Goal: Task Accomplishment & Management: Complete application form

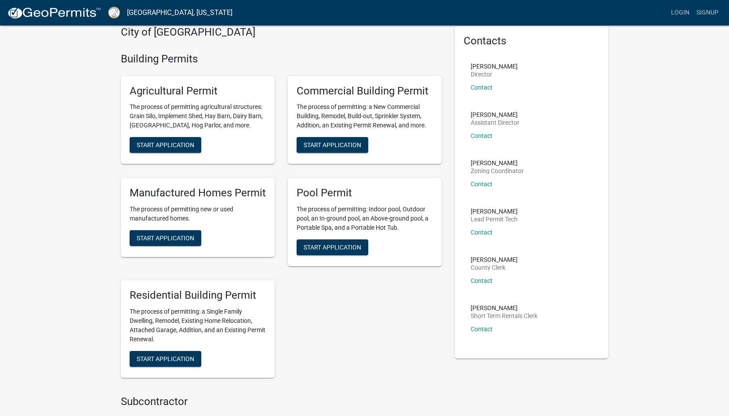
scroll to position [45, 0]
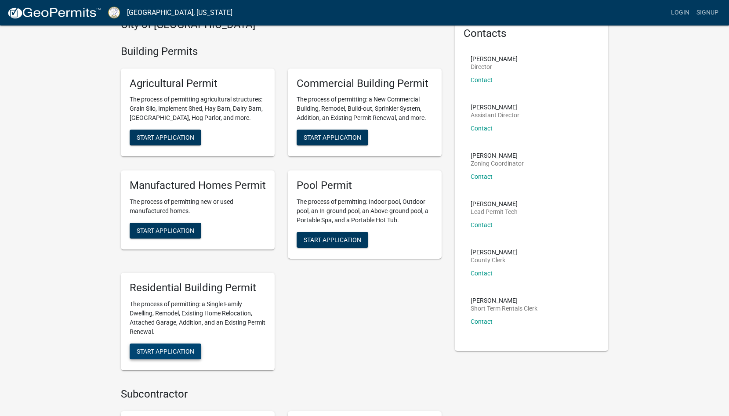
click at [176, 345] on button "Start Application" at bounding box center [166, 352] width 72 height 16
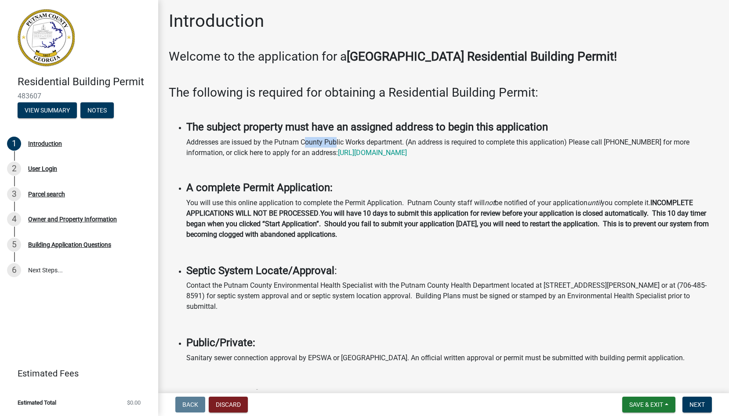
drag, startPoint x: 304, startPoint y: 144, endPoint x: 338, endPoint y: 143, distance: 33.4
click at [338, 144] on p "Addresses are issued by the Putnam County Public Works department. (An address …" at bounding box center [452, 147] width 532 height 21
drag, startPoint x: 254, startPoint y: 154, endPoint x: 286, endPoint y: 154, distance: 32.1
click at [265, 154] on p "Addresses are issued by the Putnam County Public Works department. (An address …" at bounding box center [452, 147] width 532 height 21
drag, startPoint x: 291, startPoint y: 154, endPoint x: 323, endPoint y: 154, distance: 31.6
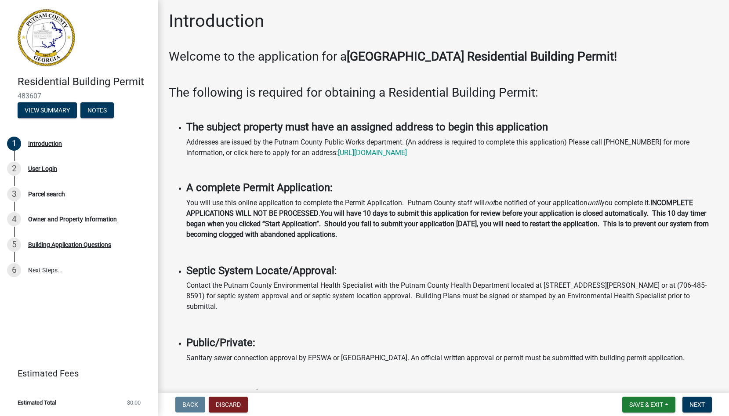
click at [323, 154] on p "Addresses are issued by the Putnam County Public Works department. (An address …" at bounding box center [452, 147] width 532 height 21
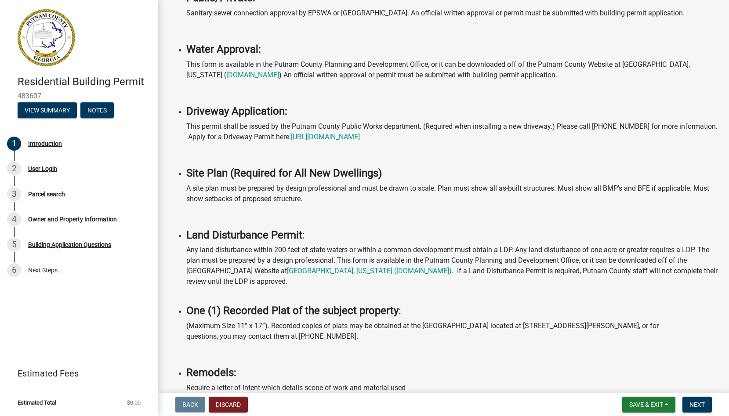
scroll to position [637, 0]
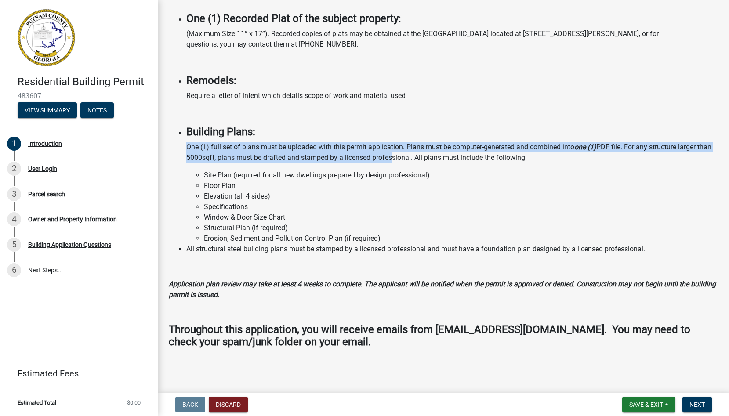
drag, startPoint x: 201, startPoint y: 142, endPoint x: 399, endPoint y: 157, distance: 198.0
click at [396, 157] on li "Building Plans: One (1) full set of plans must be uploaded with this permit app…" at bounding box center [452, 185] width 532 height 118
click at [318, 160] on p "One (1) full set of plans must be uploaded with this permit application. Plans …" at bounding box center [452, 152] width 532 height 21
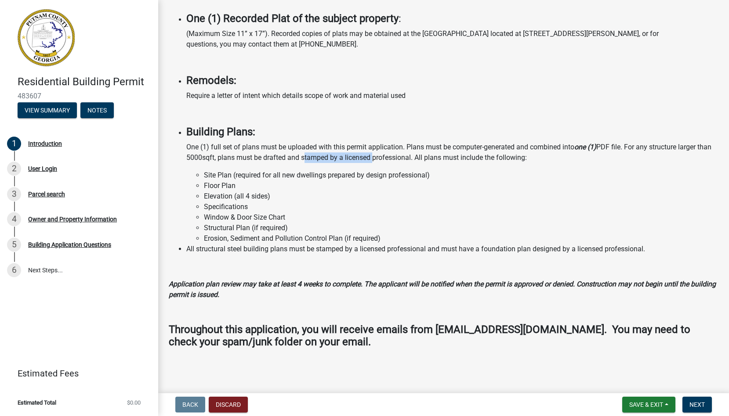
drag, startPoint x: 318, startPoint y: 160, endPoint x: 363, endPoint y: 160, distance: 45.3
click at [363, 160] on p "One (1) full set of plans must be uploaded with this permit application. Plans …" at bounding box center [452, 152] width 532 height 21
drag, startPoint x: 524, startPoint y: 157, endPoint x: 289, endPoint y: 153, distance: 235.2
click at [291, 154] on p "One (1) full set of plans must be uploaded with this permit application. Plans …" at bounding box center [452, 152] width 532 height 21
click at [220, 151] on p "One (1) full set of plans must be uploaded with this permit application. Plans …" at bounding box center [452, 152] width 532 height 21
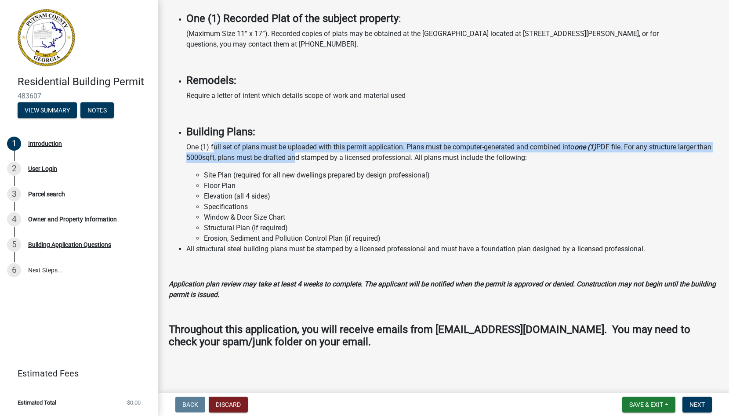
drag, startPoint x: 214, startPoint y: 150, endPoint x: 291, endPoint y: 153, distance: 76.9
click at [291, 153] on p "One (1) full set of plans must be uploaded with this permit application. Plans …" at bounding box center [452, 152] width 532 height 21
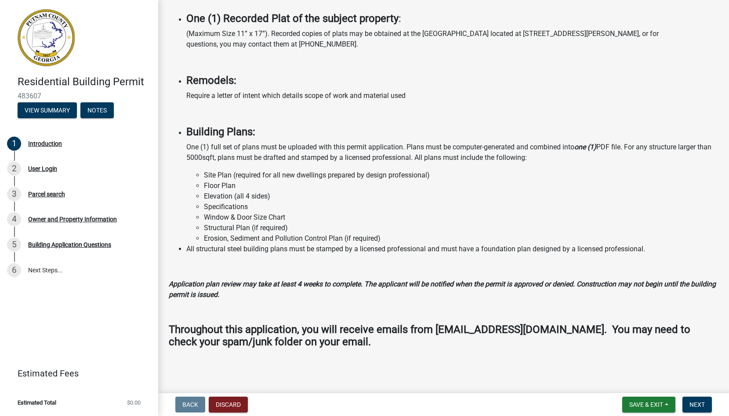
click at [396, 158] on p "One (1) full set of plans must be uploaded with this permit application. Plans …" at bounding box center [452, 152] width 532 height 21
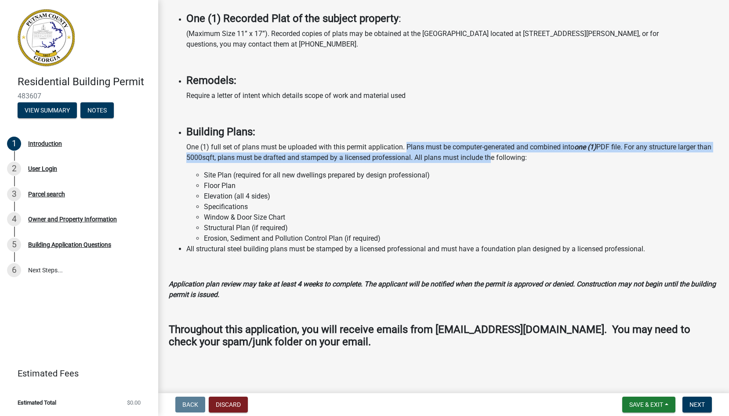
drag, startPoint x: 406, startPoint y: 151, endPoint x: 490, endPoint y: 157, distance: 83.8
click at [488, 157] on p "One (1) full set of plans must be uploaded with this permit application. Plans …" at bounding box center [452, 152] width 532 height 21
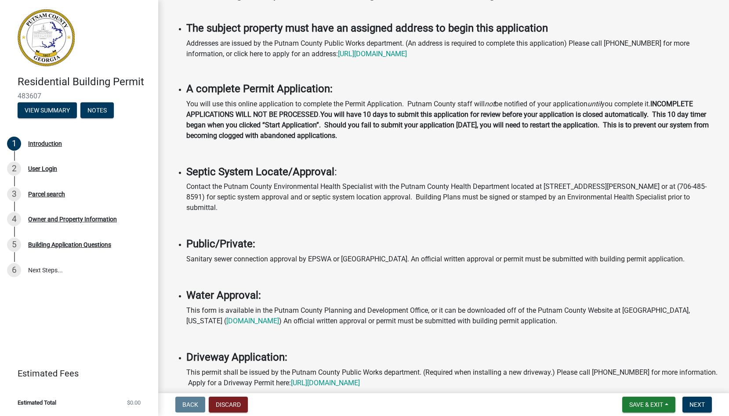
scroll to position [0, 0]
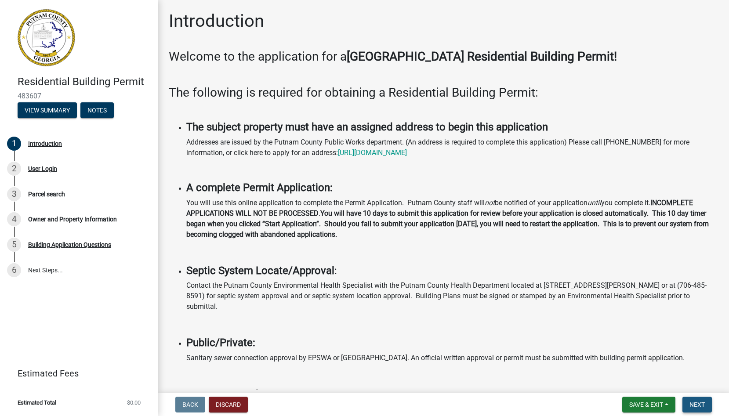
click at [695, 401] on span "Next" at bounding box center [697, 404] width 15 height 7
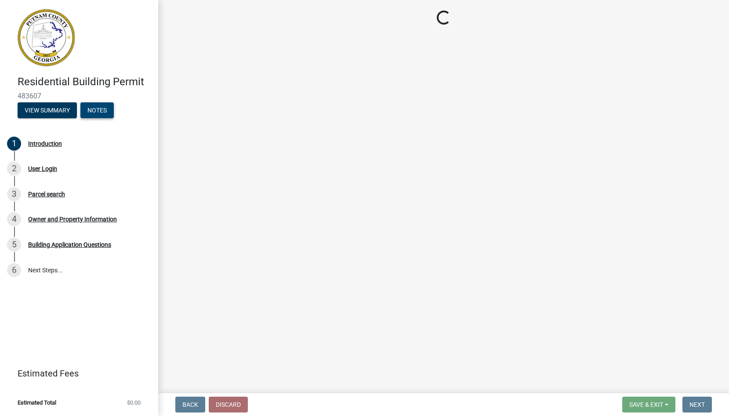
click at [102, 111] on button "Notes" at bounding box center [96, 110] width 33 height 16
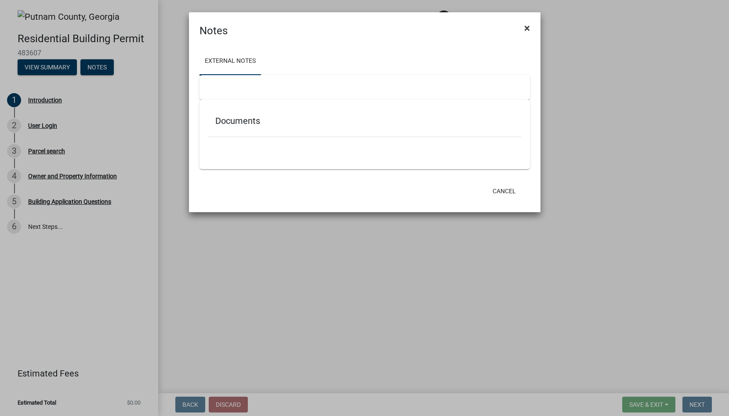
click at [524, 31] on span "×" at bounding box center [527, 28] width 6 height 12
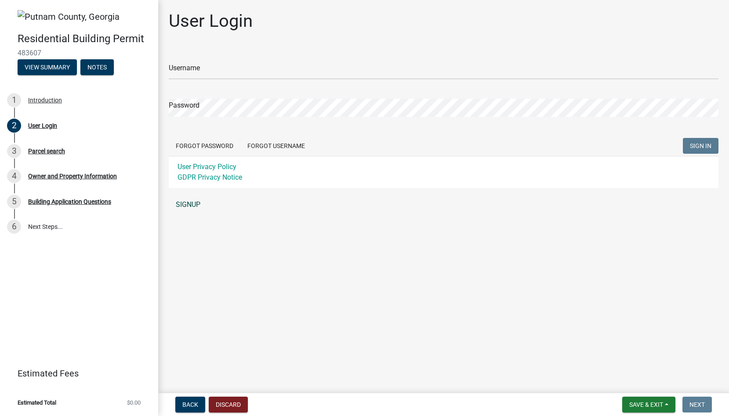
click at [191, 206] on link "SIGNUP" at bounding box center [444, 205] width 550 height 18
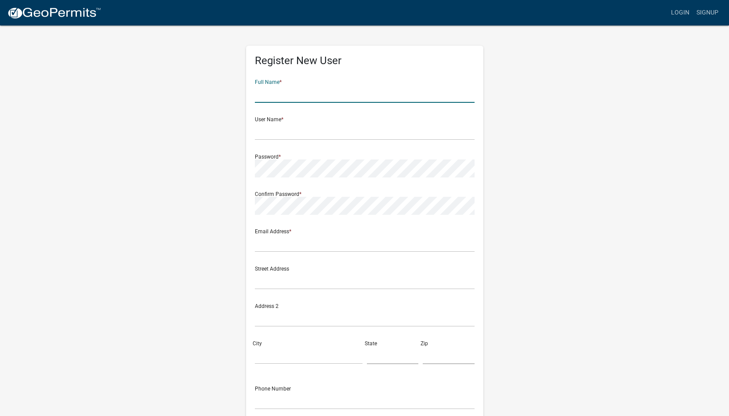
click at [320, 98] on input "text" at bounding box center [365, 94] width 220 height 18
type input "Caleb"
type input "[PERSON_NAME]"
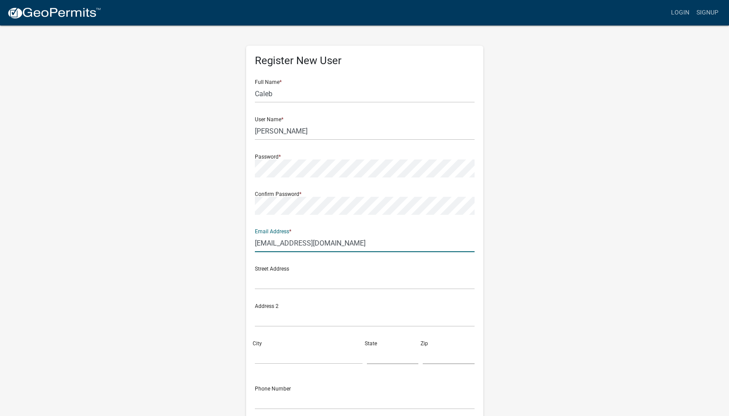
type input "calebhutch@gmail.com"
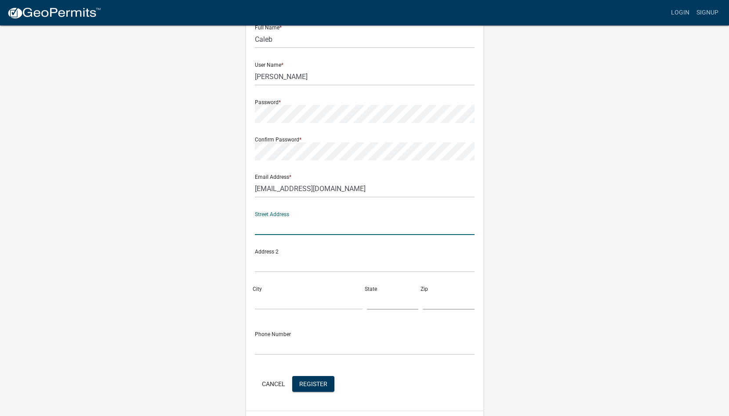
scroll to position [79, 0]
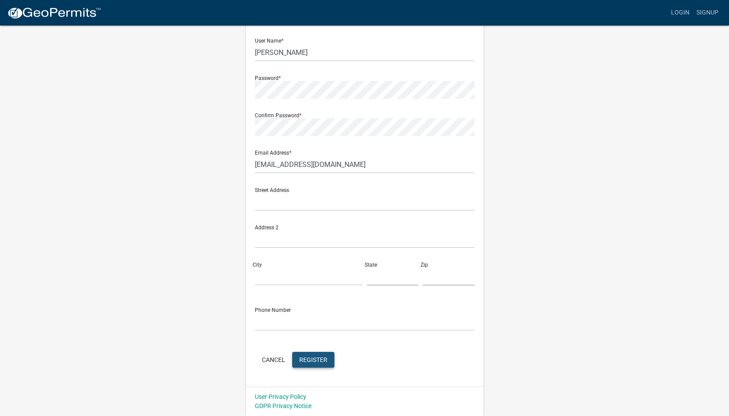
click at [316, 361] on span "Register" at bounding box center [313, 359] width 28 height 7
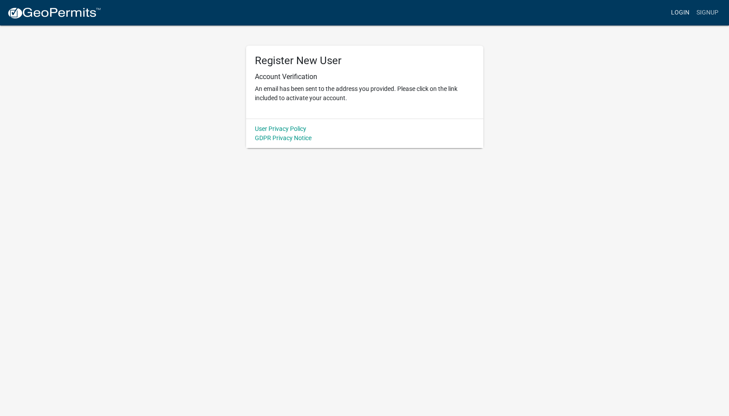
click at [677, 7] on link "Login" at bounding box center [680, 12] width 25 height 17
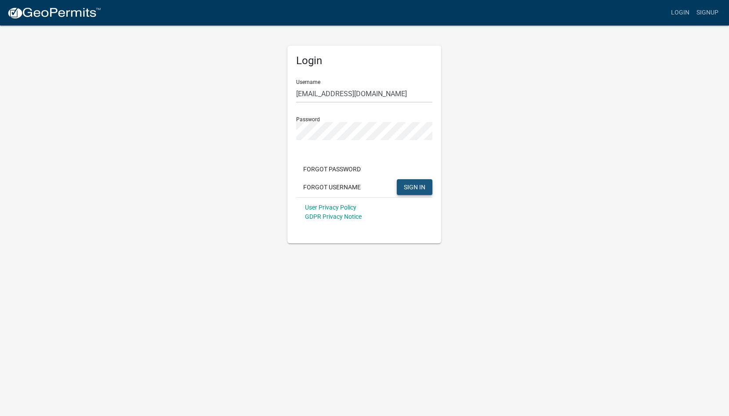
click at [418, 191] on button "SIGN IN" at bounding box center [415, 187] width 36 height 16
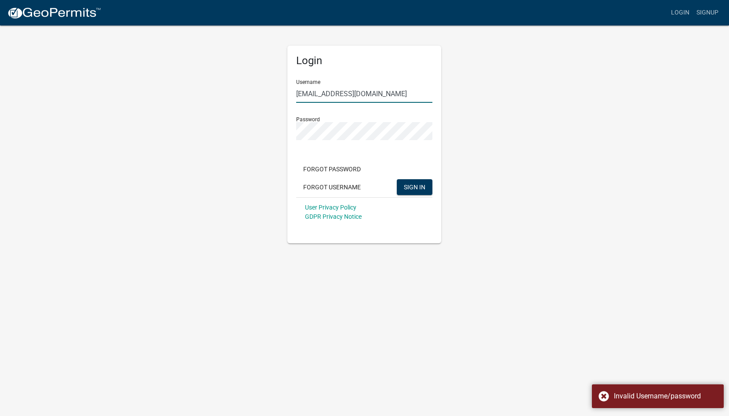
click at [384, 95] on input "calebhutch@gmail.com" at bounding box center [364, 94] width 136 height 18
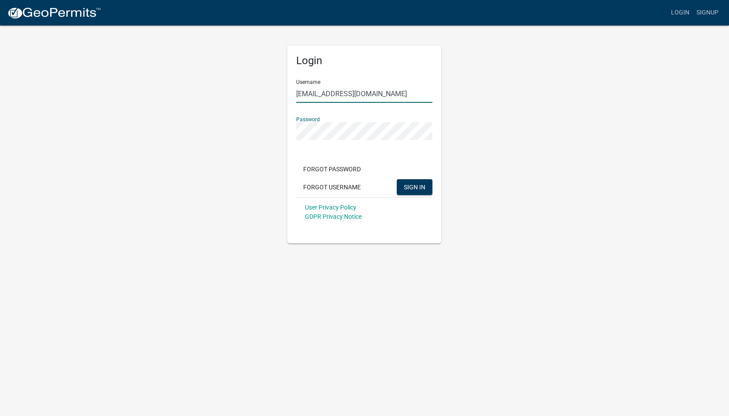
click at [331, 88] on input "calebhutch@gmail.com" at bounding box center [364, 94] width 136 height 18
type input "caleb"
click at [397, 179] on button "SIGN IN" at bounding box center [415, 187] width 36 height 16
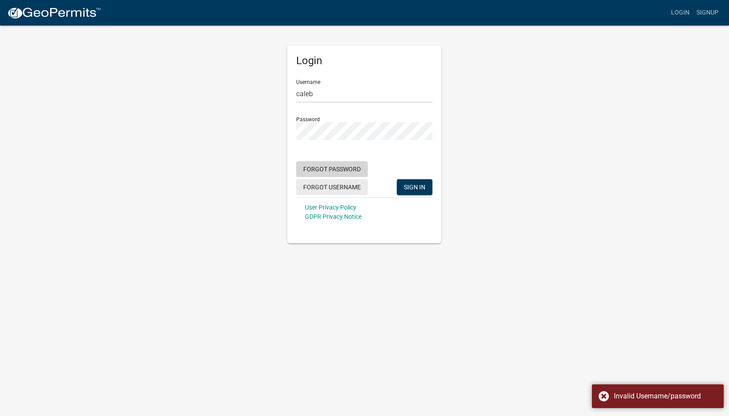
drag, startPoint x: 340, startPoint y: 168, endPoint x: 343, endPoint y: 188, distance: 20.5
click at [343, 188] on div "Forgot Password Forgot Username SIGN IN" at bounding box center [364, 179] width 136 height 36
click at [343, 188] on button "Forgot Username" at bounding box center [332, 187] width 72 height 16
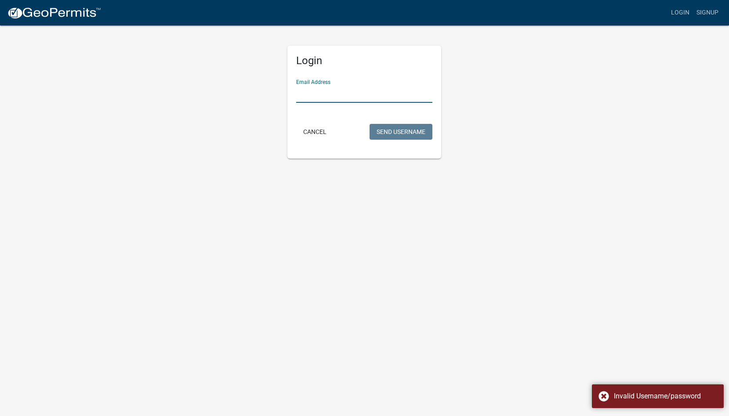
click at [332, 87] on input "Email Address" at bounding box center [364, 94] width 136 height 18
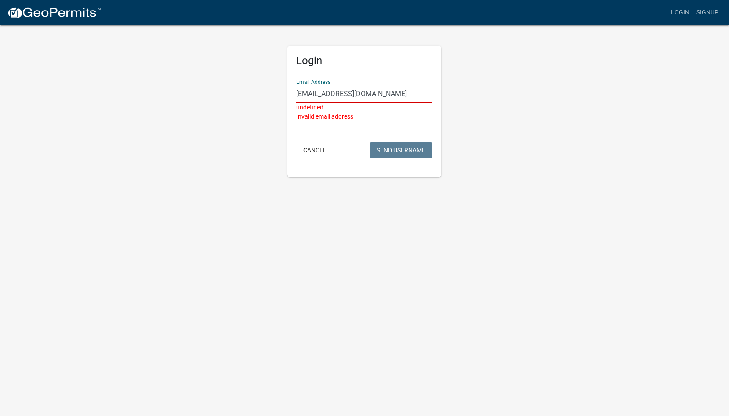
type input "calebhutch@gmail.com"
click at [370, 142] on button "Send Username" at bounding box center [401, 150] width 63 height 16
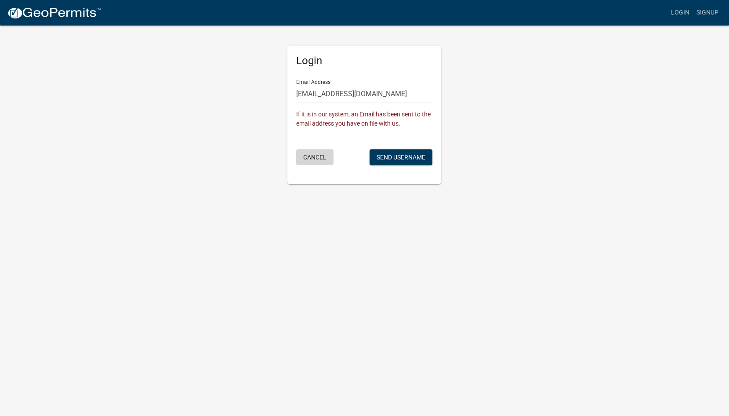
click at [306, 163] on button "Cancel" at bounding box center [314, 157] width 37 height 16
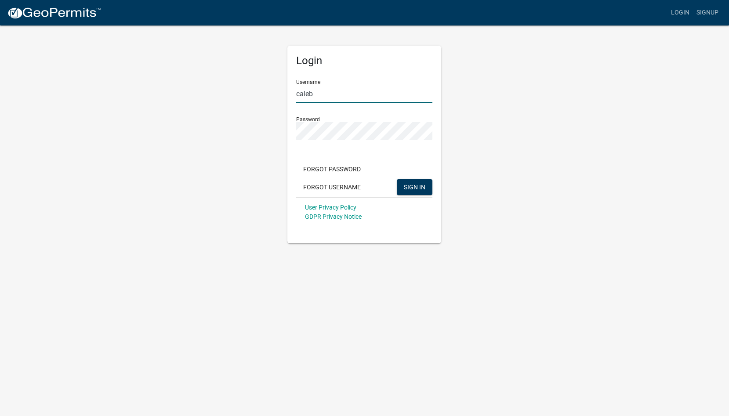
click at [327, 95] on input "caleb" at bounding box center [364, 94] width 136 height 18
paste input "[PERSON_NAME]"
type input "[PERSON_NAME]"
click at [413, 182] on button "SIGN IN" at bounding box center [415, 187] width 36 height 16
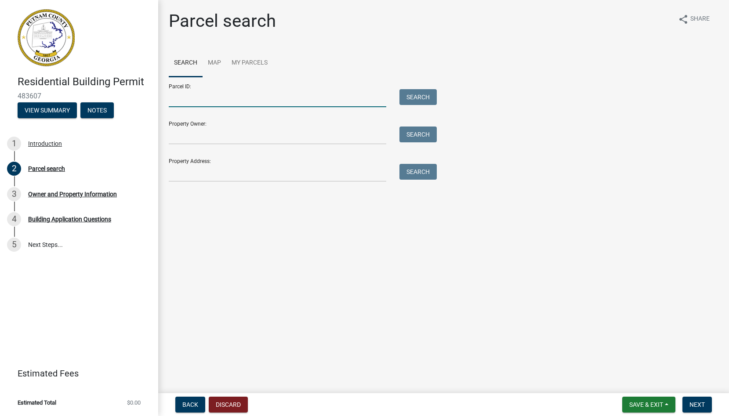
click at [212, 103] on input "Parcel ID:" at bounding box center [278, 98] width 218 height 18
click at [216, 65] on link "Map" at bounding box center [215, 63] width 24 height 28
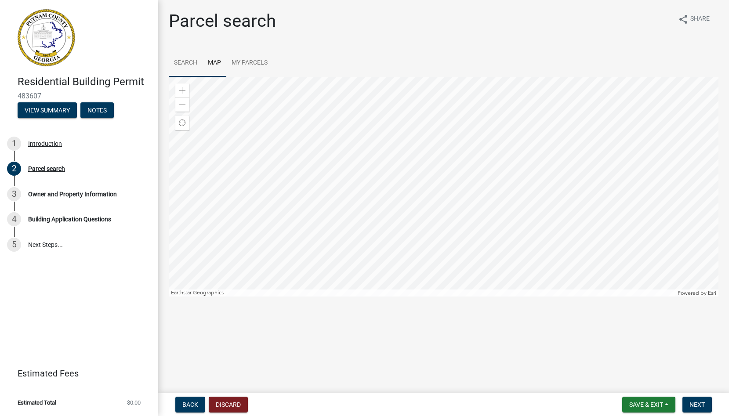
click at [197, 65] on link "Search" at bounding box center [186, 63] width 34 height 28
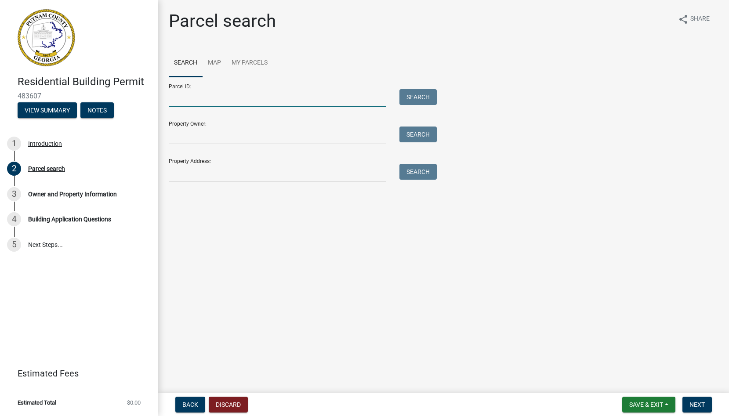
click at [250, 104] on input "Parcel ID:" at bounding box center [278, 98] width 218 height 18
click at [235, 137] on input "Property Owner:" at bounding box center [278, 136] width 218 height 18
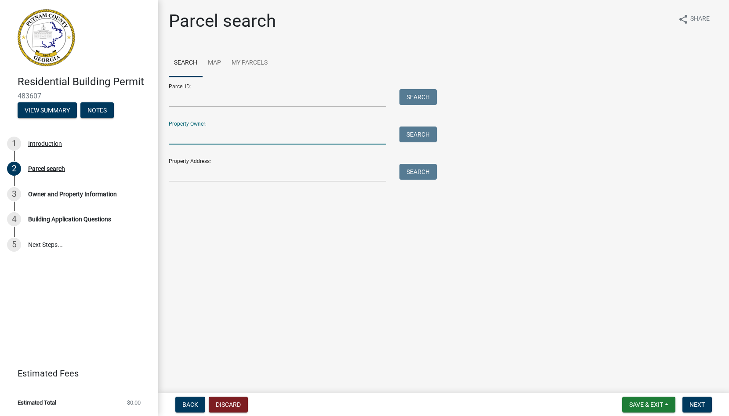
type input "m"
type input "[PERSON_NAME] mi"
click at [402, 134] on button "Search" at bounding box center [418, 135] width 37 height 16
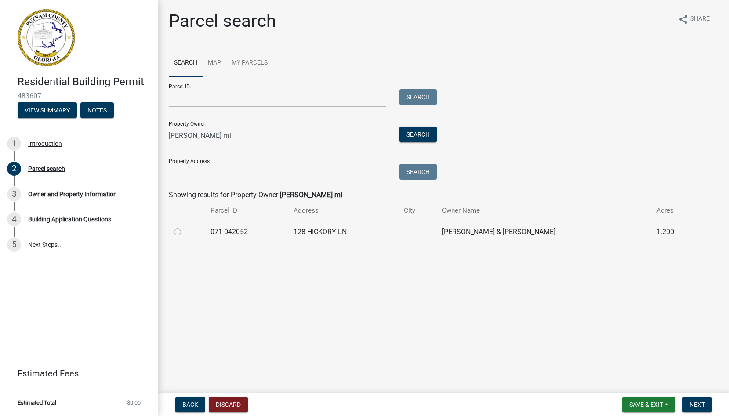
click at [203, 232] on td at bounding box center [187, 232] width 36 height 22
click at [173, 232] on td at bounding box center [187, 232] width 36 height 22
click at [185, 227] on label at bounding box center [185, 227] width 0 height 0
click at [185, 232] on 042052 "radio" at bounding box center [188, 230] width 6 height 6
radio 042052 "true"
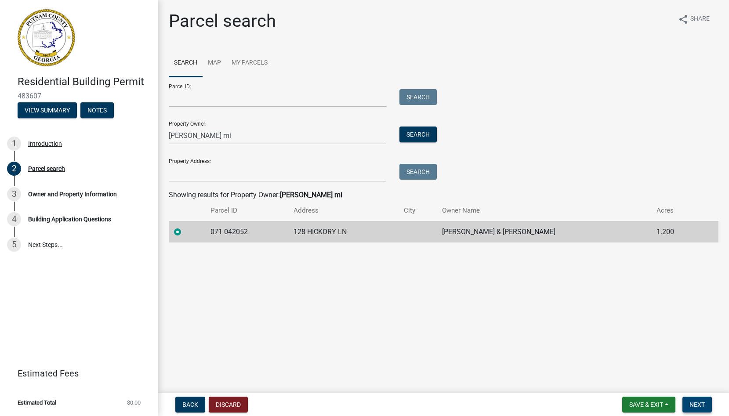
click at [708, 409] on button "Next" at bounding box center [697, 405] width 29 height 16
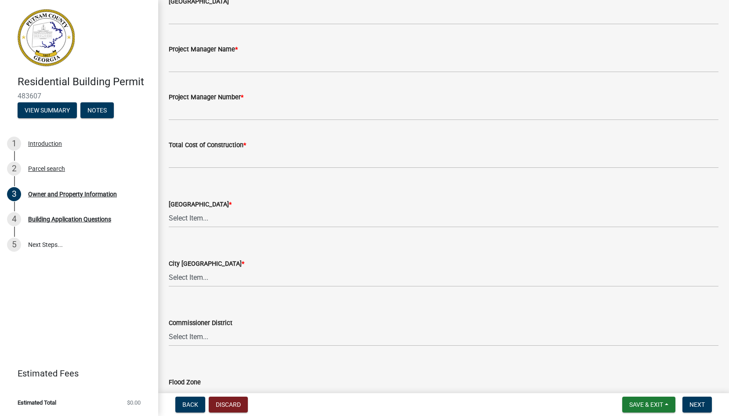
scroll to position [1373, 0]
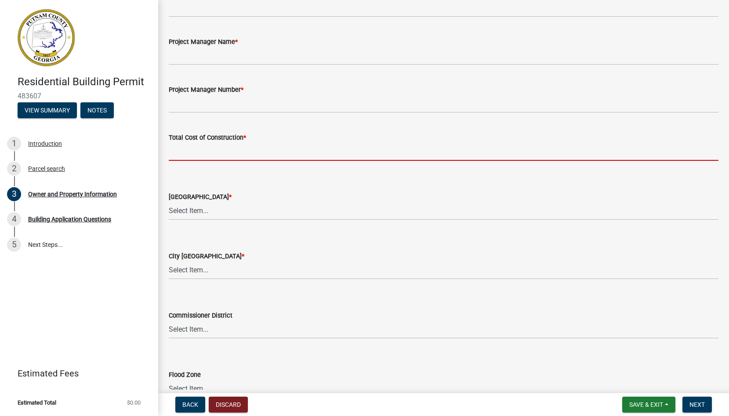
click at [212, 156] on input "text" at bounding box center [444, 152] width 550 height 18
click at [207, 212] on div "County Zoning District * Select Item... AG-1 R-1R R-1 R-2 MHP RM-1 RM-3 C-1 C-2…" at bounding box center [444, 206] width 550 height 29
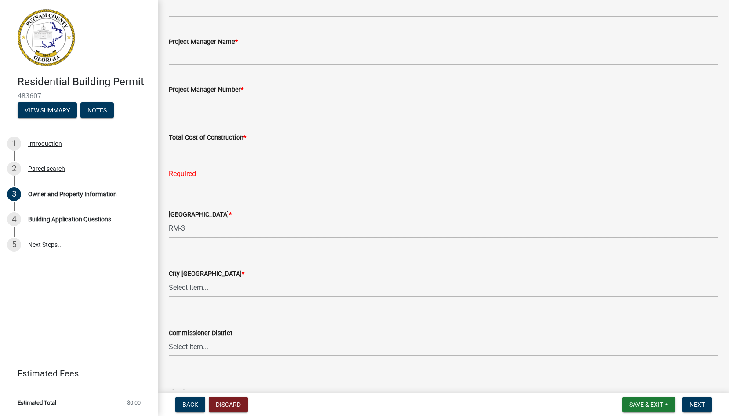
click at [169, 220] on select "Select Item... AG-1 R-1R R-1 R-2 MHP RM-1 RM-3 C-1 C-2 I-M PUD N/A" at bounding box center [444, 229] width 550 height 18
select select "0688c8c3-ca83-4764-a677-531fbc17e6cb"
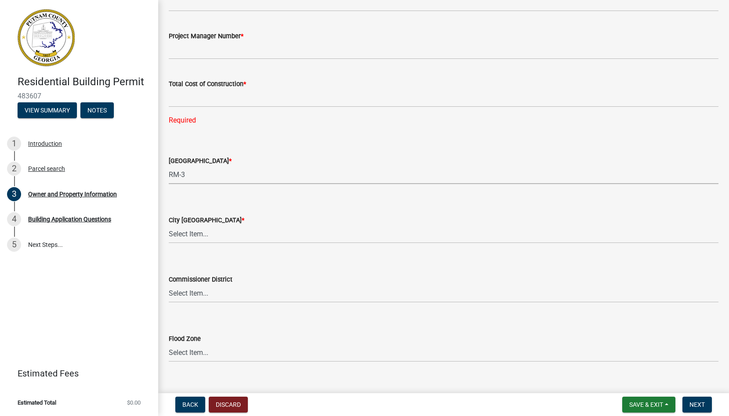
scroll to position [1435, 0]
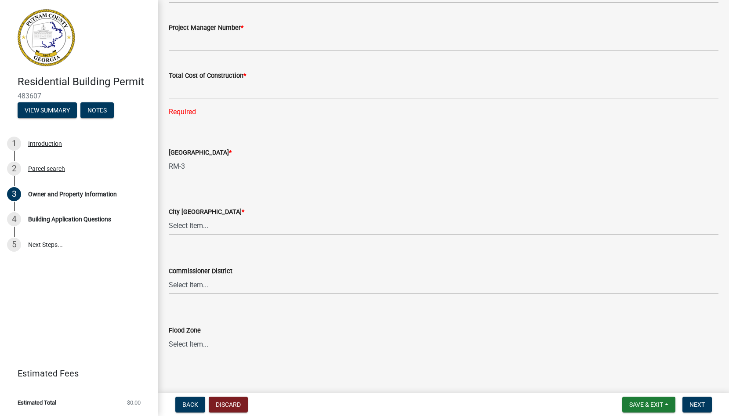
click at [259, 214] on div "City Zoning District *" at bounding box center [444, 212] width 550 height 11
click at [251, 223] on select "Select Item... A-1 A-2 R-1 R-2 R-3 R-4 MHP C-1 C-2 I-1 I-2 DB FH H-P N/A" at bounding box center [444, 226] width 550 height 18
click at [169, 217] on select "Select Item... A-1 A-2 R-1 R-2 R-3 R-4 MHP C-1 C-2 I-1 I-2 DB FH H-P N/A" at bounding box center [444, 226] width 550 height 18
select select "baca39b5-529a-4592-b8f9-0b9bae35b1c2"
click at [233, 172] on select "Select Item... AG-1 R-1R R-1 R-2 MHP RM-1 RM-3 C-1 C-2 I-M PUD N/A" at bounding box center [444, 167] width 550 height 18
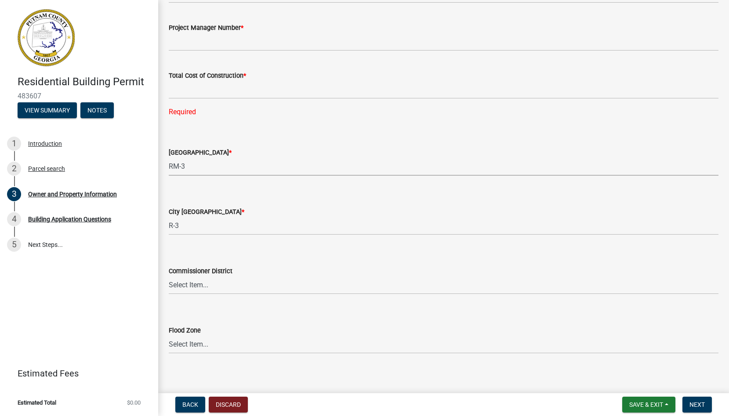
click at [169, 158] on select "Select Item... AG-1 R-1R R-1 R-2 MHP RM-1 RM-3 C-1 C-2 I-M PUD N/A" at bounding box center [444, 167] width 550 height 18
click at [233, 169] on select "Select Item... AG-1 R-1R R-1 R-2 MHP RM-1 RM-3 C-1 C-2 I-M PUD N/A" at bounding box center [444, 167] width 550 height 18
click at [169, 158] on select "Select Item... AG-1 R-1R R-1 R-2 MHP RM-1 RM-3 C-1 C-2 I-M PUD N/A" at bounding box center [444, 167] width 550 height 18
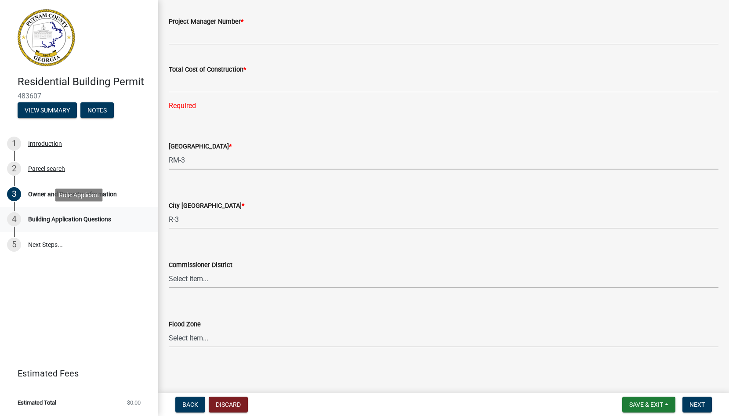
click at [107, 220] on div "Building Application Questions" at bounding box center [69, 219] width 83 height 6
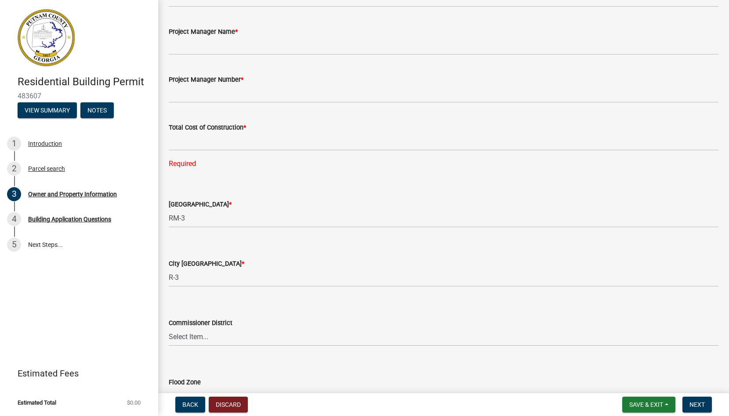
scroll to position [1371, 0]
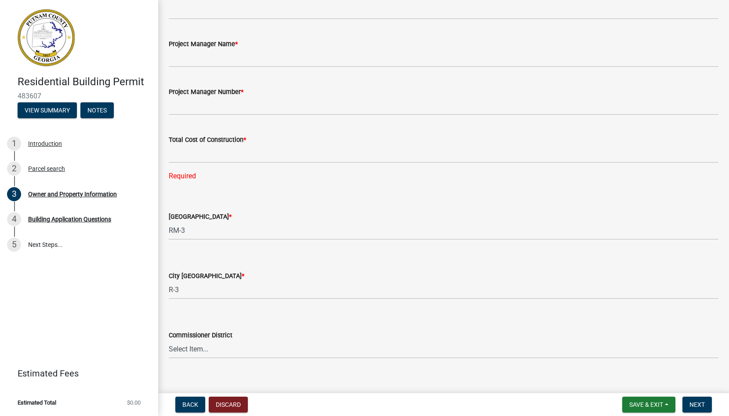
click at [246, 134] on div "Total Cost of Construction * Required" at bounding box center [444, 151] width 550 height 59
click at [244, 147] on input "text" at bounding box center [444, 154] width 550 height 18
type input "0"
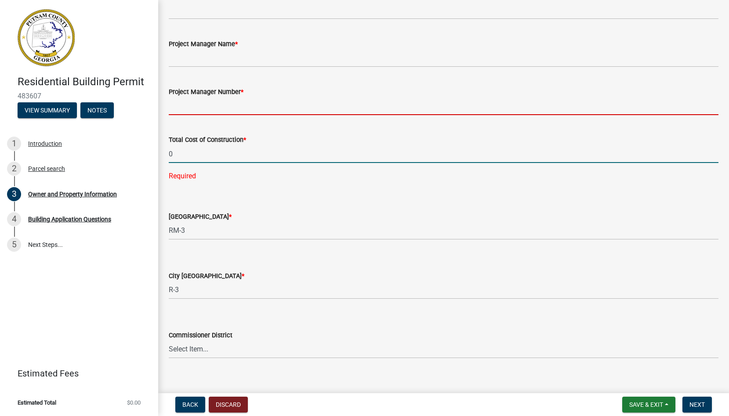
click at [233, 105] on input "Project Manager Number *" at bounding box center [444, 106] width 550 height 18
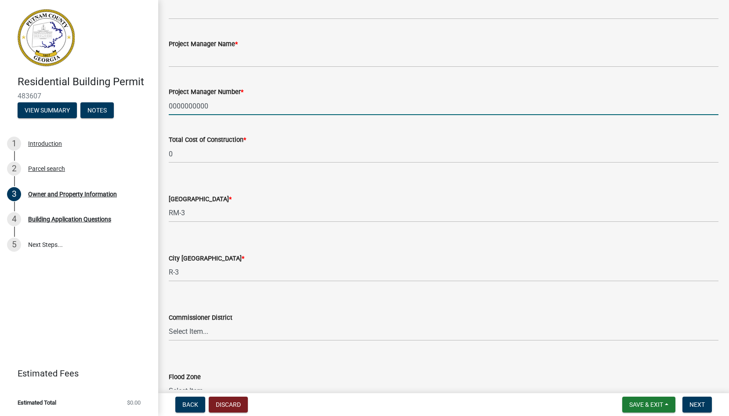
type input "0000000000"
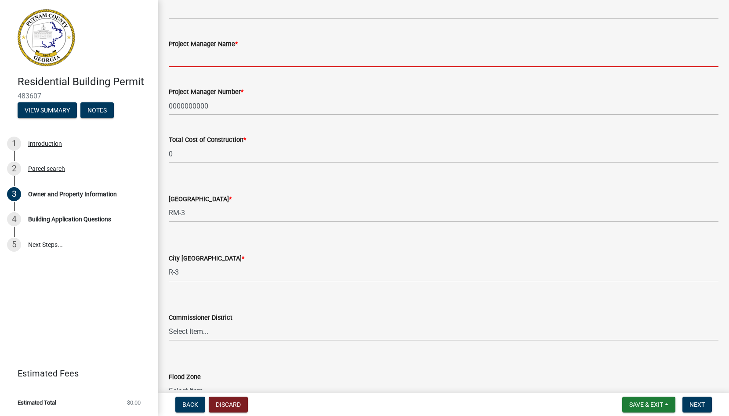
click at [241, 65] on input "Project Manager Name *" at bounding box center [444, 58] width 550 height 18
paste input "0000000000"
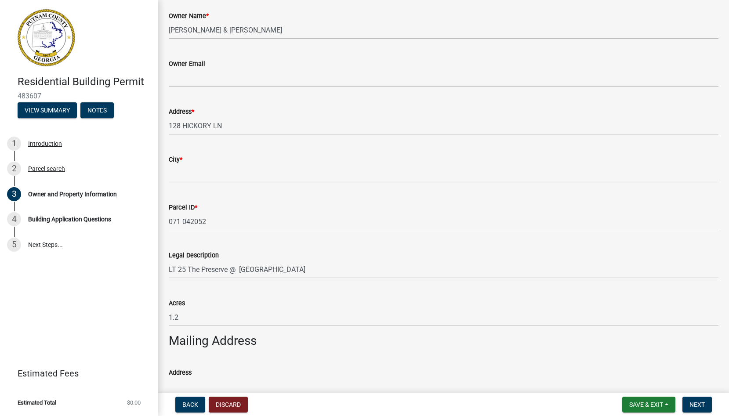
scroll to position [155, 0]
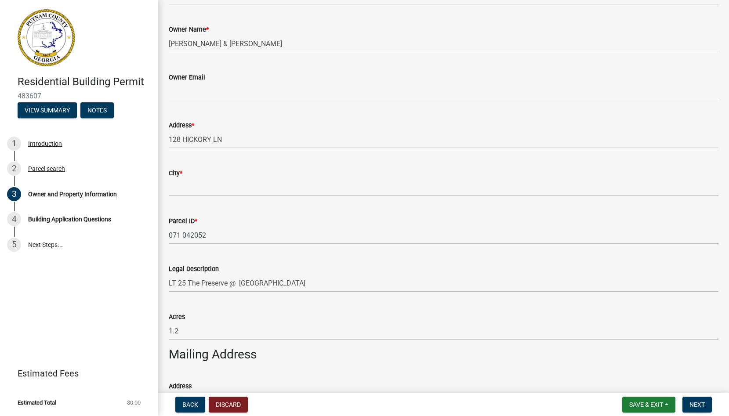
type input "Test"
click at [212, 192] on input "City *" at bounding box center [444, 187] width 550 height 18
type input "eatonton"
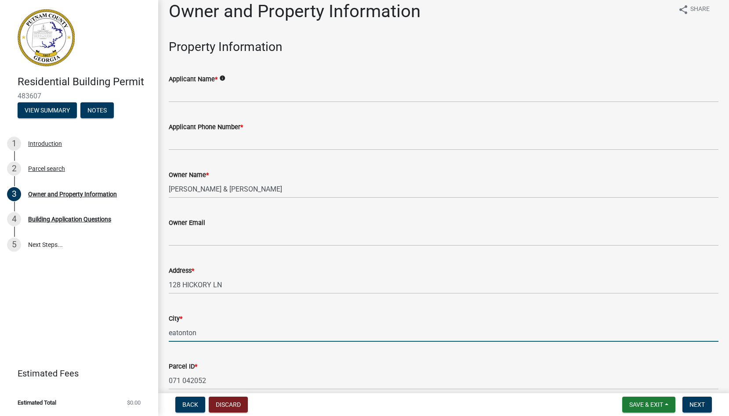
scroll to position [0, 0]
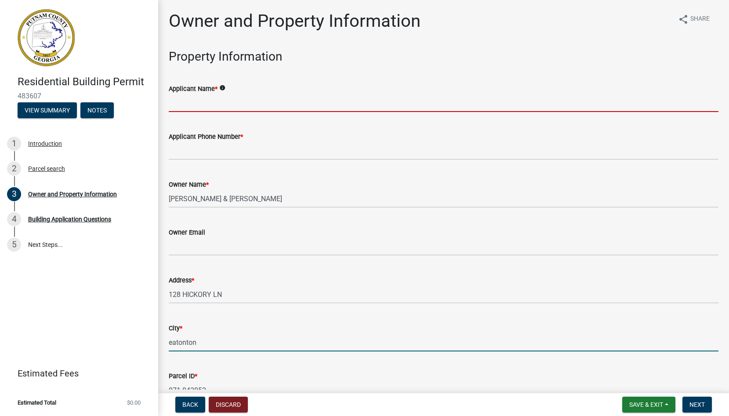
click at [260, 104] on input "Applicant Name *" at bounding box center [444, 103] width 550 height 18
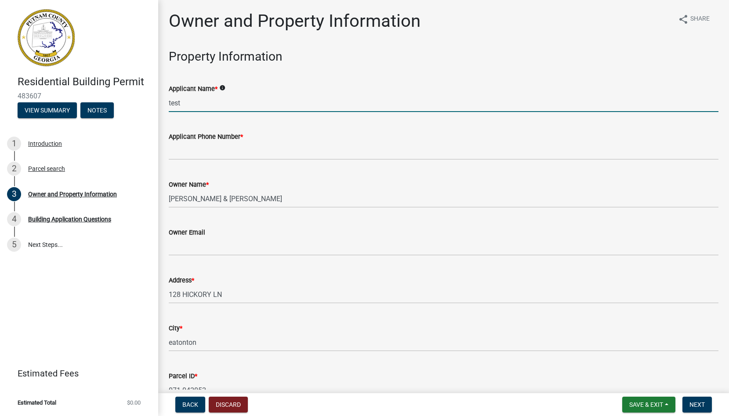
type input "test"
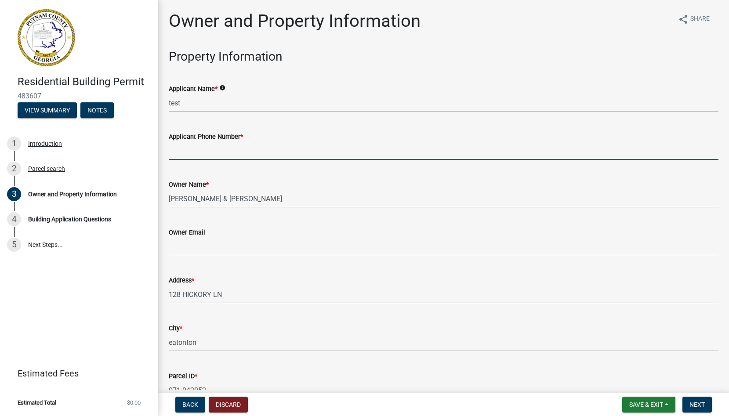
click at [240, 154] on input "Applicant Phone Number *" at bounding box center [444, 151] width 550 height 18
paste input "0000000000"
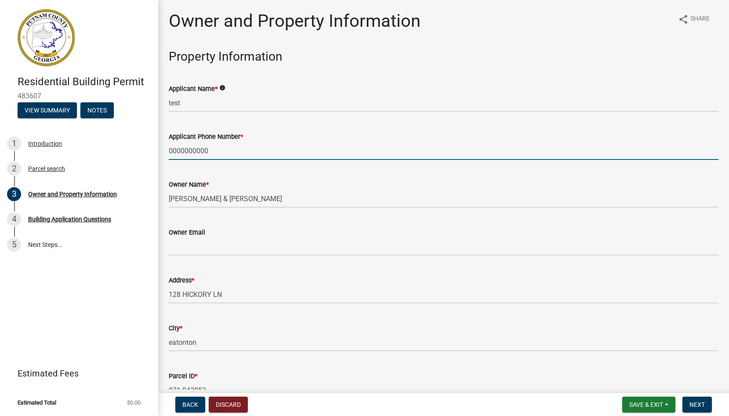
scroll to position [20, 0]
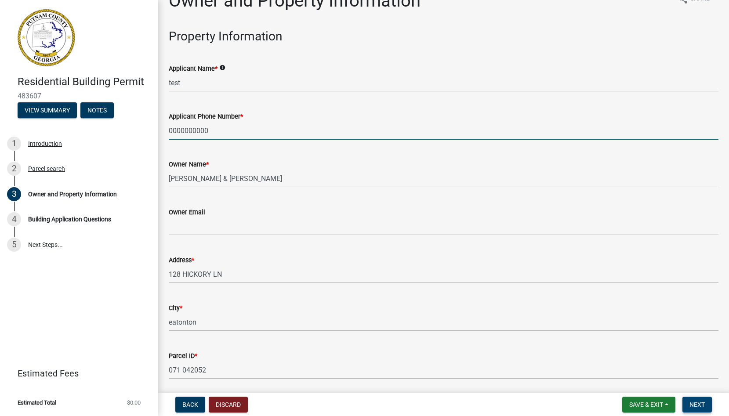
type input "0000000000"
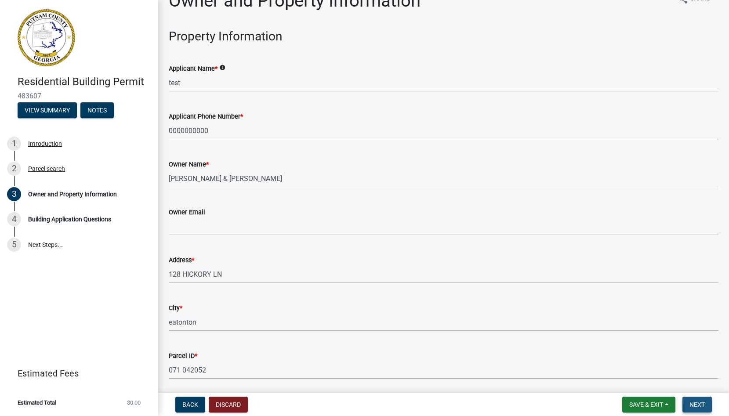
click at [698, 407] on span "Next" at bounding box center [697, 404] width 15 height 7
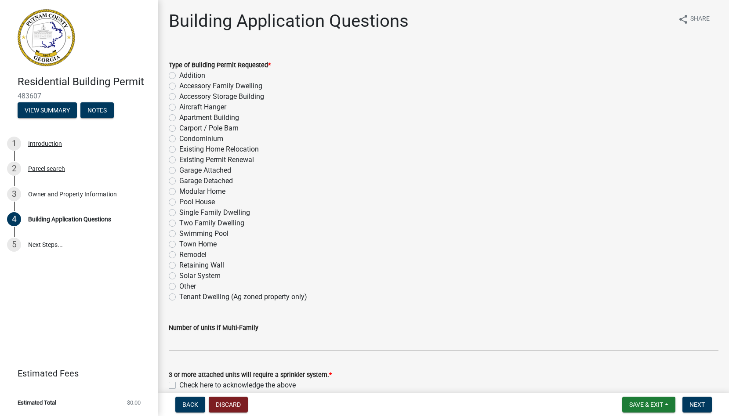
click at [202, 212] on label "Single Family Dwelling" at bounding box center [214, 212] width 71 height 11
click at [185, 212] on input "Single Family Dwelling" at bounding box center [182, 210] width 6 height 6
radio input "true"
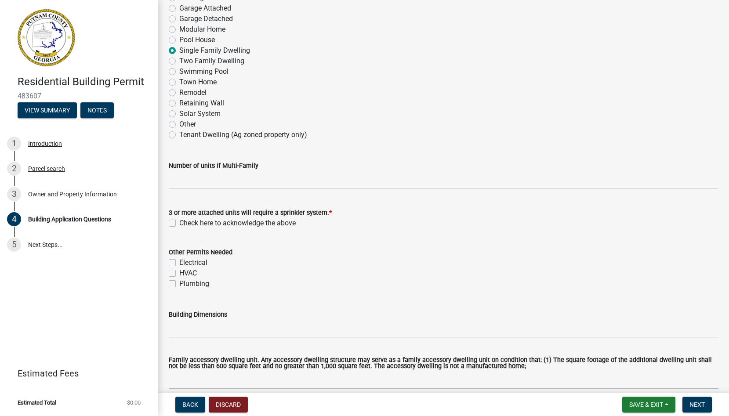
scroll to position [163, 0]
click at [193, 262] on label "Electrical" at bounding box center [193, 261] width 28 height 11
click at [185, 262] on input "Electrical" at bounding box center [182, 259] width 6 height 6
checkbox input "true"
checkbox input "false"
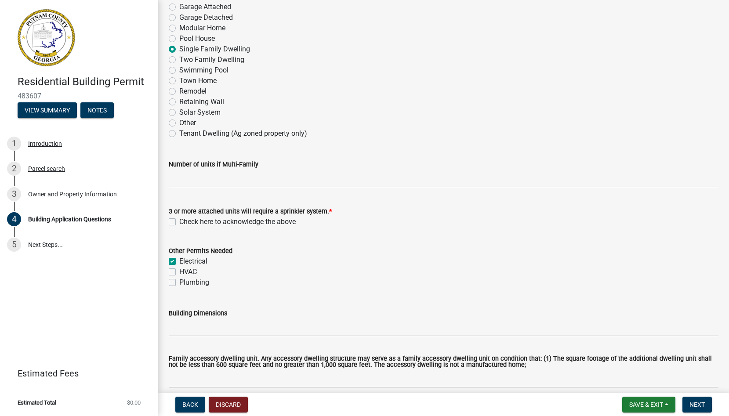
checkbox input "false"
click at [178, 270] on div "HVAC" at bounding box center [444, 272] width 550 height 11
click at [179, 272] on label "HVAC" at bounding box center [188, 272] width 18 height 11
click at [179, 272] on input "HVAC" at bounding box center [182, 270] width 6 height 6
checkbox input "true"
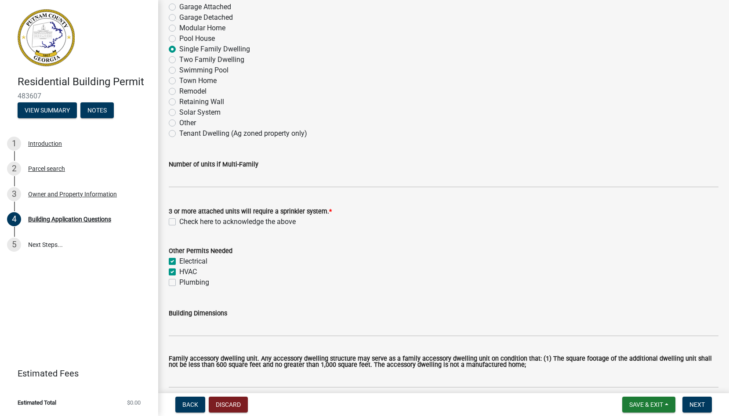
checkbox input "true"
click at [179, 284] on label "Plumbing" at bounding box center [194, 282] width 30 height 11
click at [179, 283] on input "Plumbing" at bounding box center [182, 280] width 6 height 6
checkbox input "true"
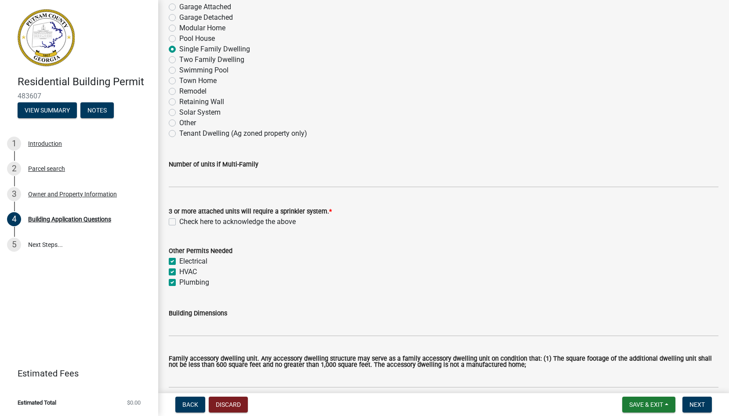
checkbox input "true"
click at [179, 223] on label "Check here to acknowledge the above" at bounding box center [237, 222] width 116 height 11
click at [179, 222] on input "Check here to acknowledge the above" at bounding box center [182, 220] width 6 height 6
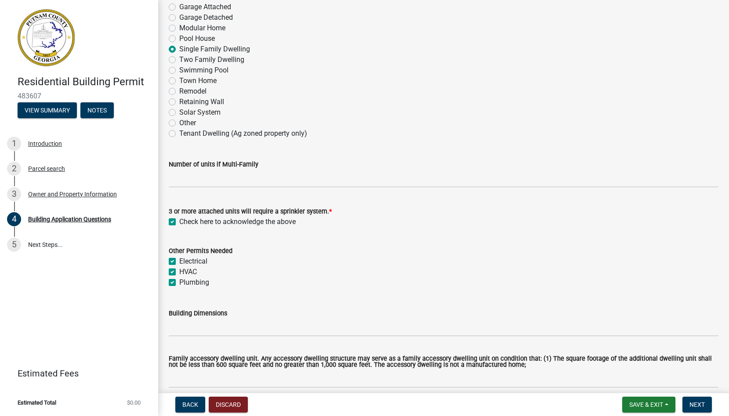
checkbox input "true"
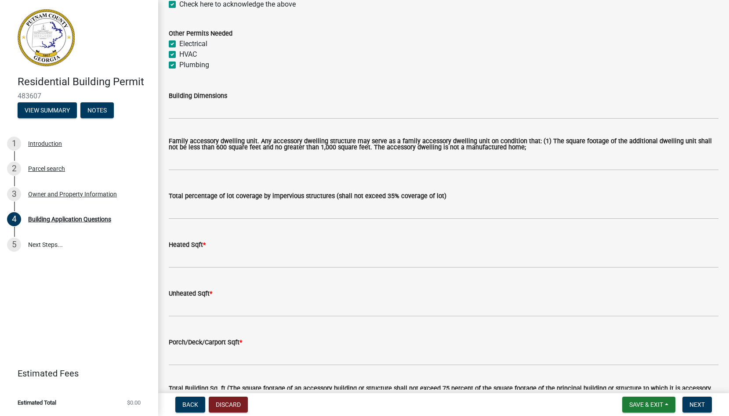
scroll to position [383, 0]
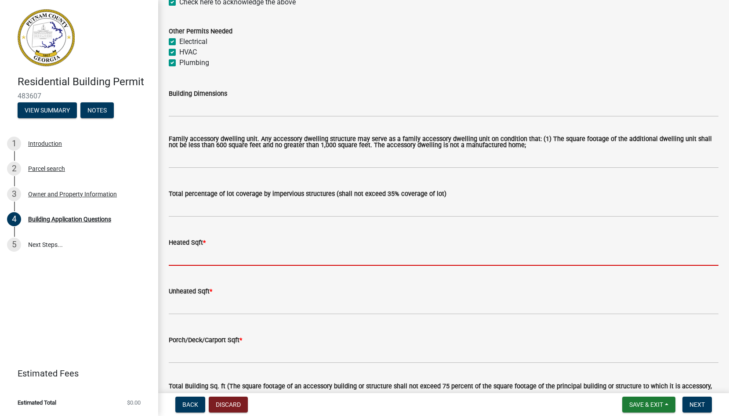
click at [297, 263] on input "text" at bounding box center [444, 257] width 550 height 18
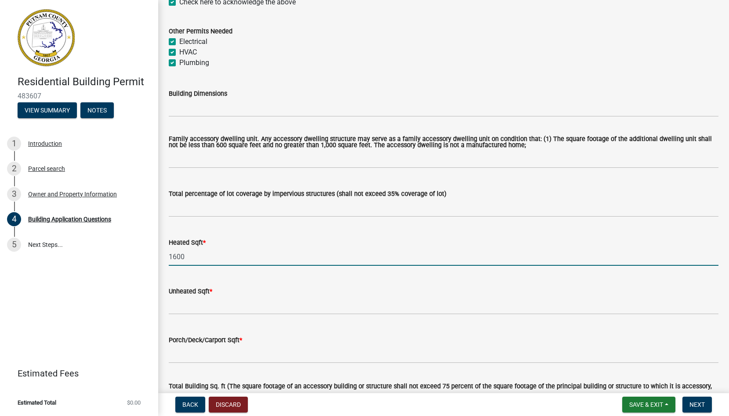
type input "1600"
click at [276, 305] on input "text" at bounding box center [444, 306] width 550 height 18
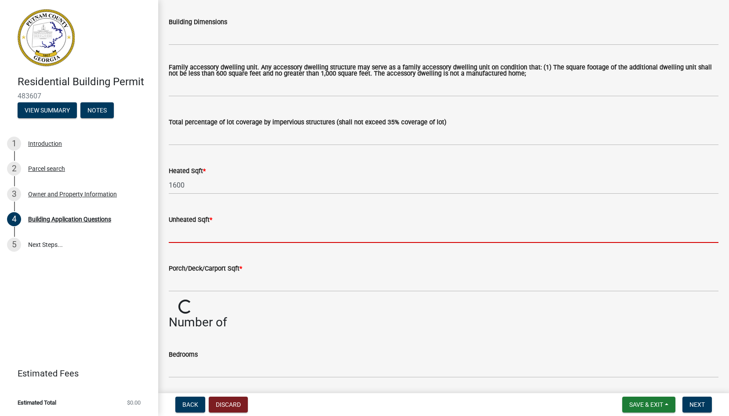
scroll to position [458, 0]
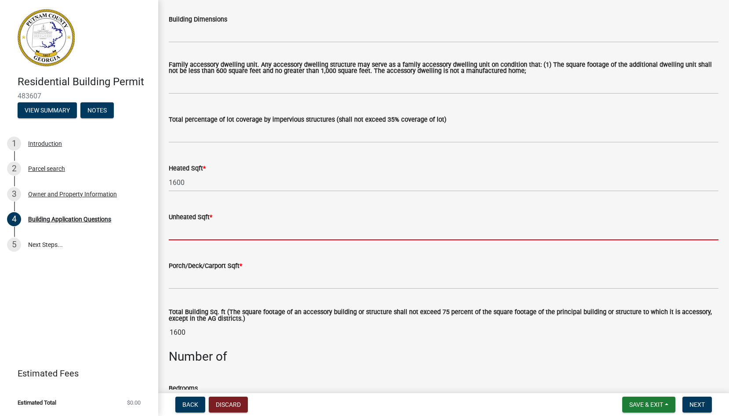
type input "4"
type input "300"
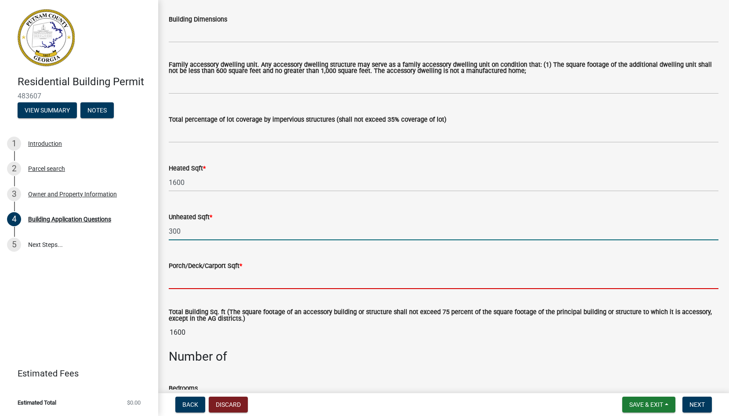
click at [304, 280] on input "text" at bounding box center [444, 280] width 550 height 18
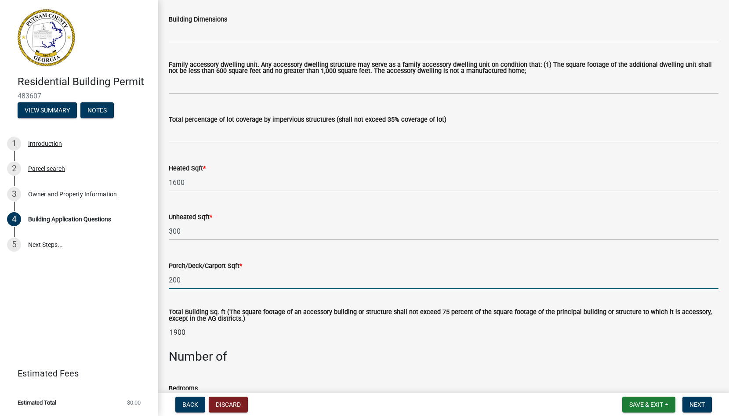
type input "200"
click at [317, 298] on wm-data-entity-input "Total Building Sq. ft (The square footage of an accessory building or structure…" at bounding box center [444, 323] width 550 height 52
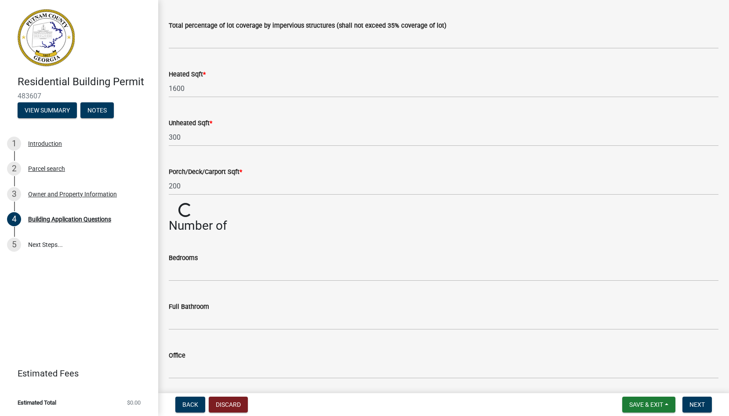
scroll to position [554, 0]
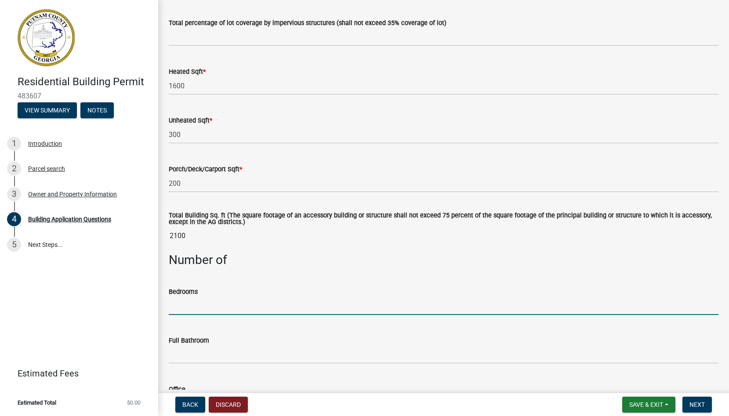
click at [219, 306] on input "text" at bounding box center [444, 306] width 550 height 18
type input "3"
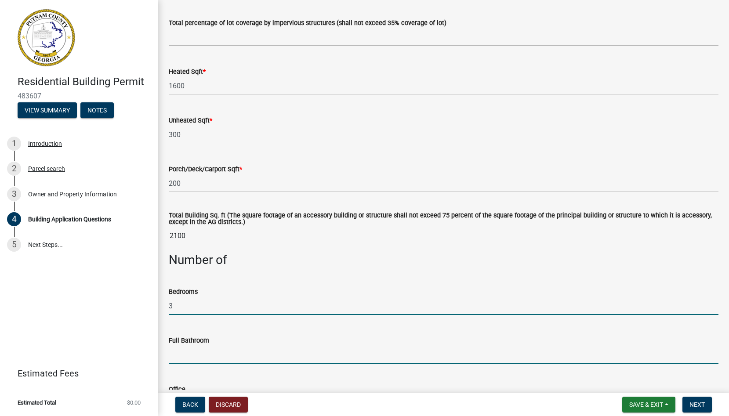
click at [230, 362] on input "text" at bounding box center [444, 355] width 550 height 18
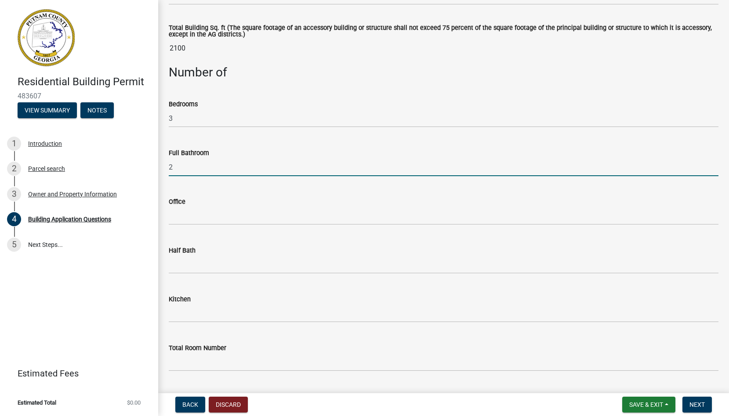
scroll to position [745, 0]
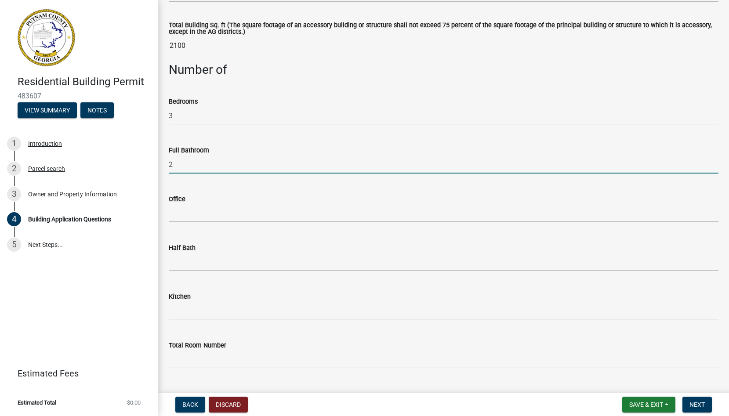
type input "2"
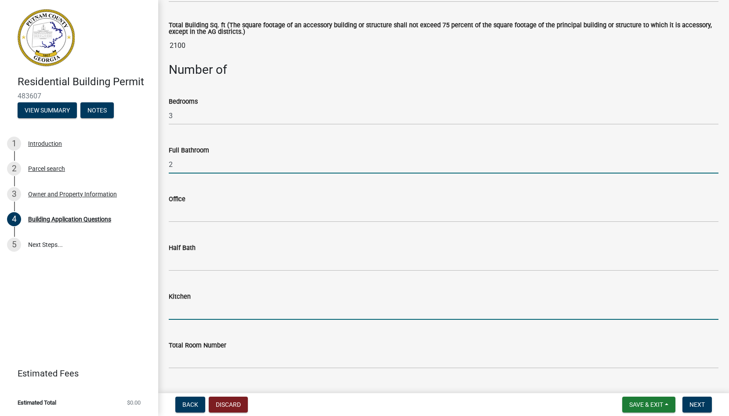
click at [208, 318] on input "text" at bounding box center [444, 311] width 550 height 18
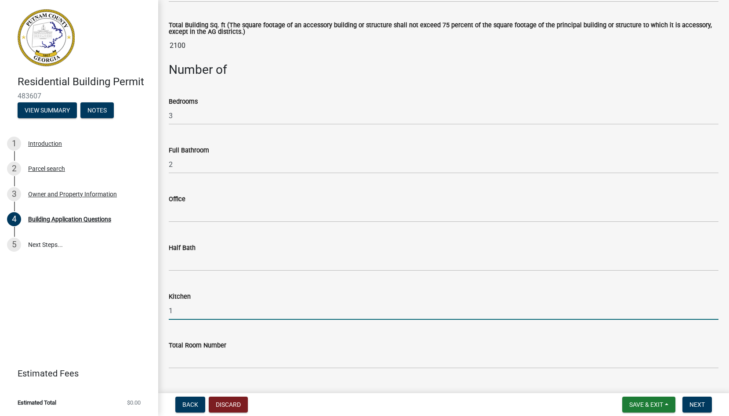
type input "1"
click at [220, 356] on input "text" at bounding box center [444, 360] width 550 height 18
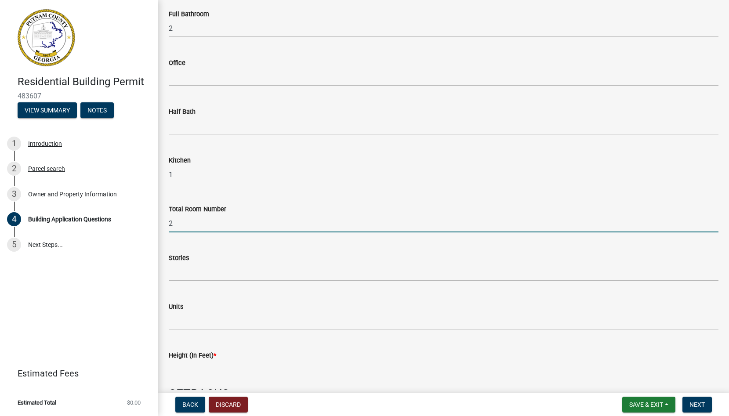
scroll to position [881, 0]
type input "2"
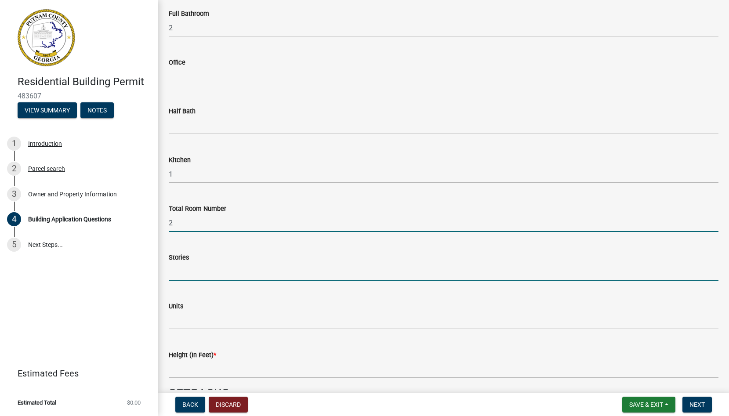
click at [220, 277] on input "text" at bounding box center [444, 272] width 550 height 18
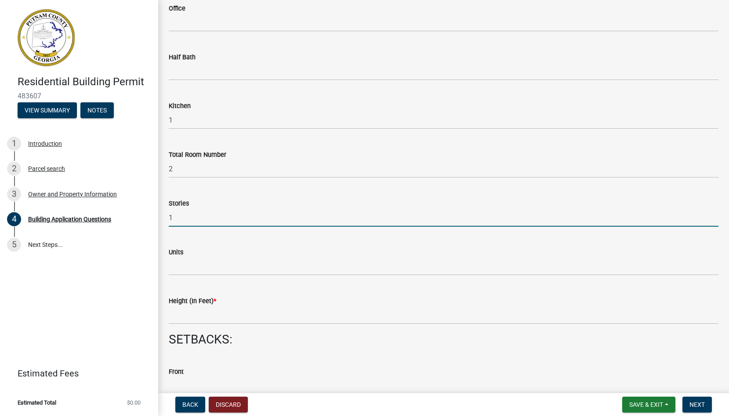
scroll to position [936, 0]
type input "1"
click at [240, 320] on input "text" at bounding box center [444, 314] width 550 height 18
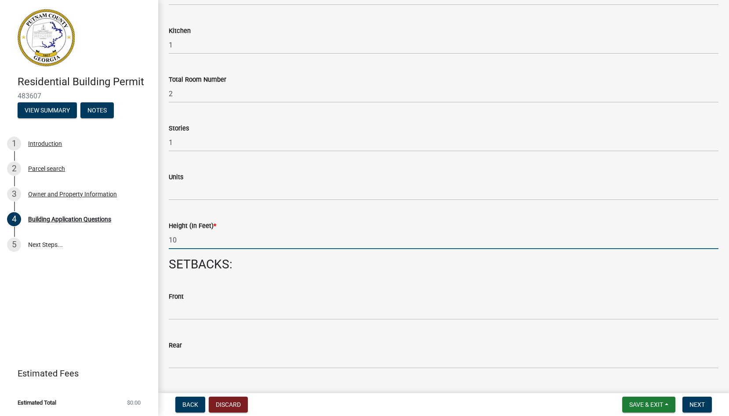
scroll to position [1013, 0]
type input "10"
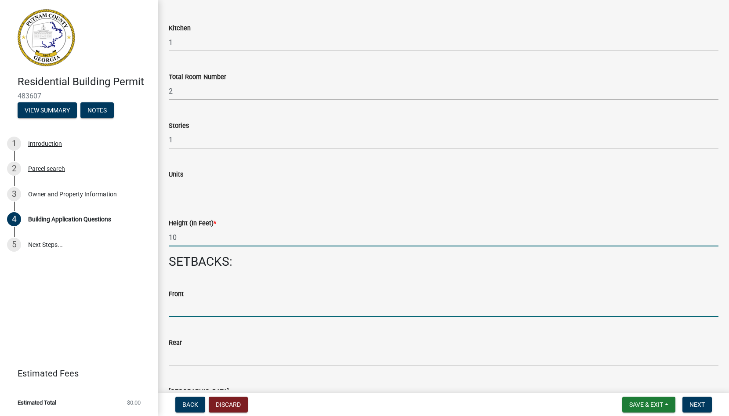
click at [236, 305] on input "text" at bounding box center [444, 308] width 550 height 18
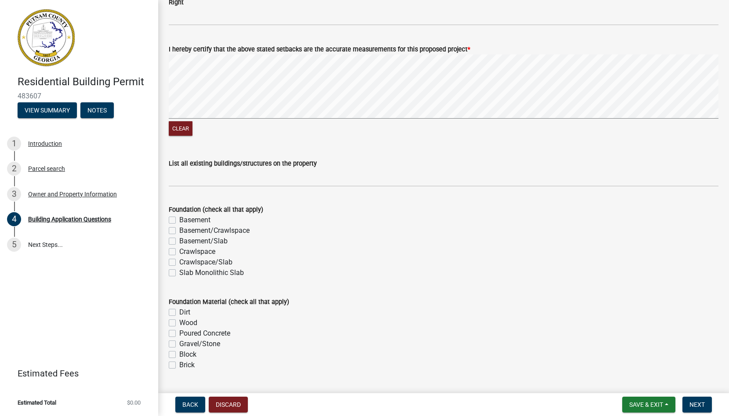
scroll to position [1502, 0]
click at [216, 273] on label "Slab Monolithic Slab" at bounding box center [211, 271] width 65 height 11
click at [185, 272] on input "Slab Monolithic Slab" at bounding box center [182, 269] width 6 height 6
checkbox input "true"
checkbox input "false"
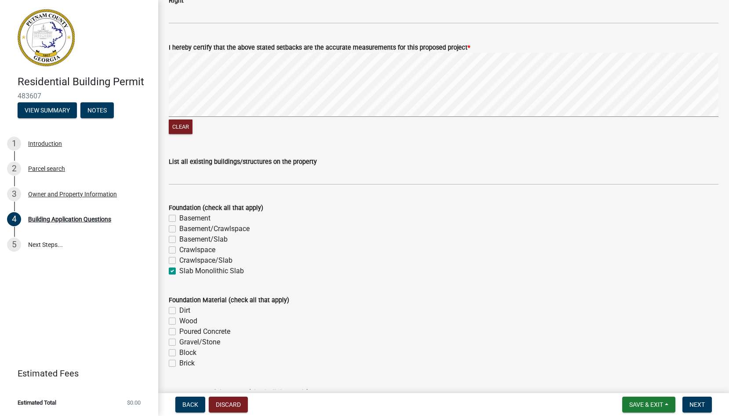
checkbox input "false"
checkbox input "true"
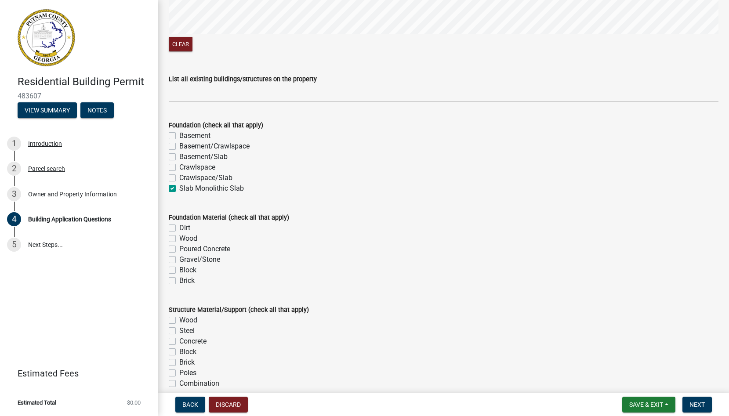
scroll to position [1585, 0]
click at [188, 228] on label "Dirt" at bounding box center [184, 227] width 11 height 11
click at [185, 228] on input "Dirt" at bounding box center [182, 225] width 6 height 6
checkbox input "true"
checkbox input "false"
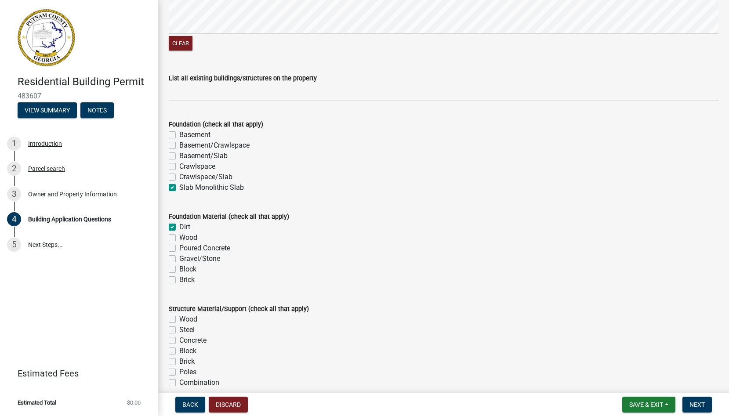
checkbox input "false"
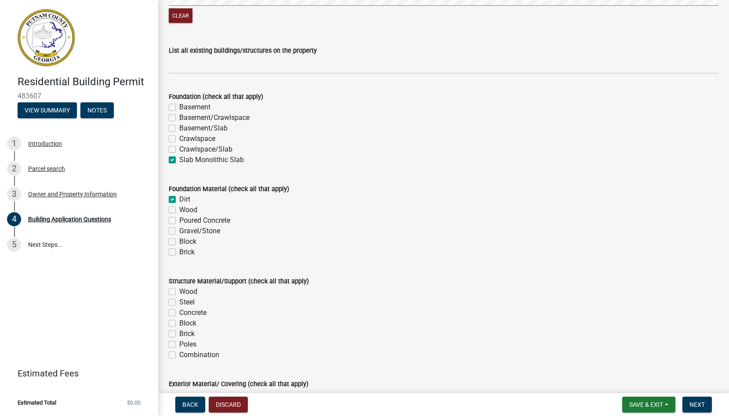
scroll to position [1615, 0]
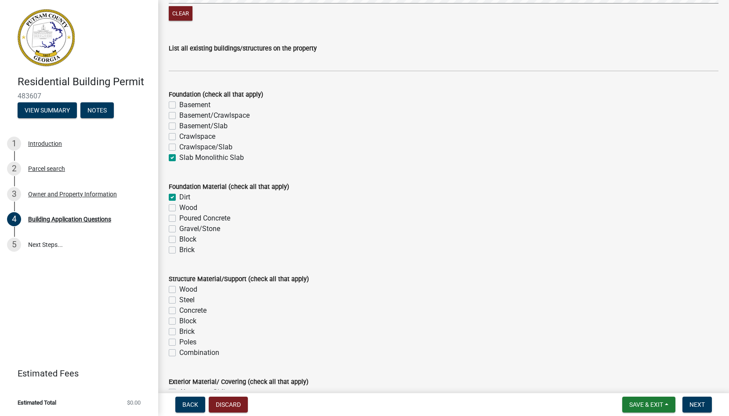
click at [207, 221] on label "Poured Concrete" at bounding box center [204, 218] width 51 height 11
click at [185, 219] on input "Poured Concrete" at bounding box center [182, 216] width 6 height 6
checkbox input "true"
checkbox input "false"
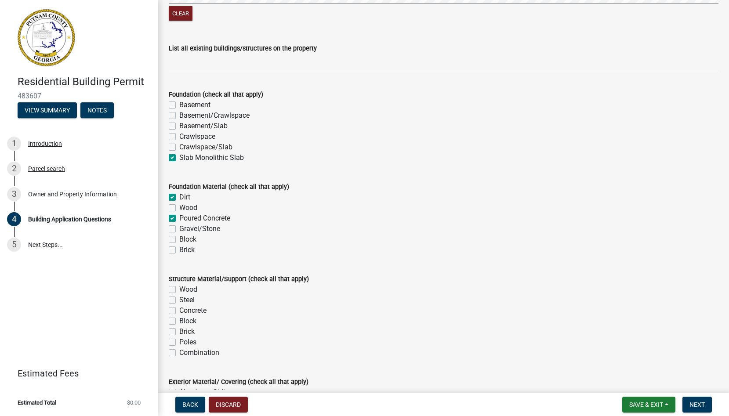
checkbox input "true"
checkbox input "false"
click at [203, 232] on label "Gravel/Stone" at bounding box center [199, 229] width 41 height 11
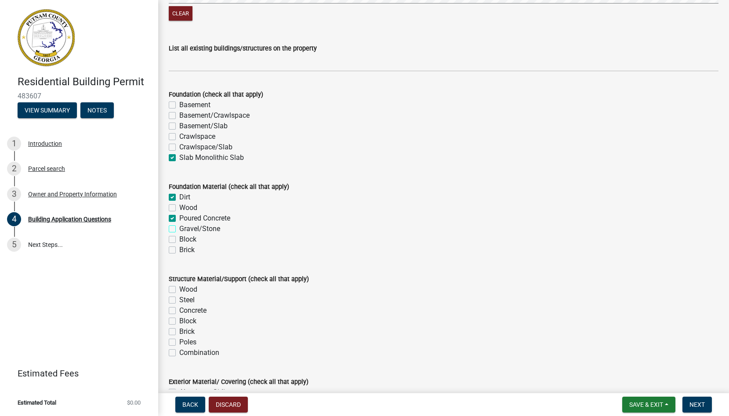
click at [185, 229] on input "Gravel/Stone" at bounding box center [182, 227] width 6 height 6
checkbox input "true"
checkbox input "false"
checkbox input "true"
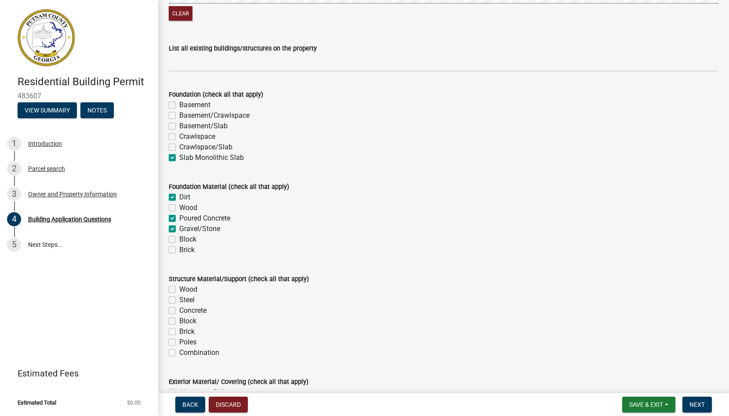
checkbox input "true"
checkbox input "false"
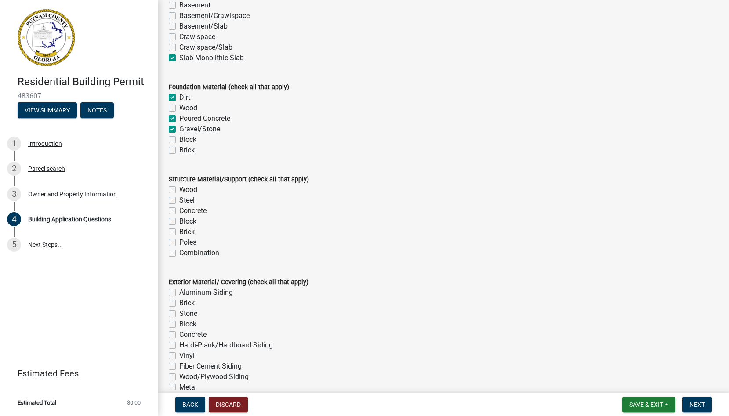
scroll to position [1716, 0]
click at [186, 222] on label "Block" at bounding box center [187, 220] width 17 height 11
click at [185, 221] on input "Block" at bounding box center [182, 218] width 6 height 6
checkbox input "true"
checkbox input "false"
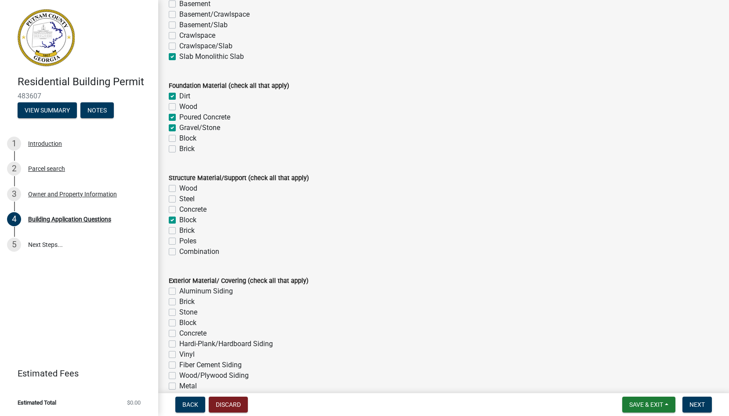
checkbox input "false"
checkbox input "true"
checkbox input "false"
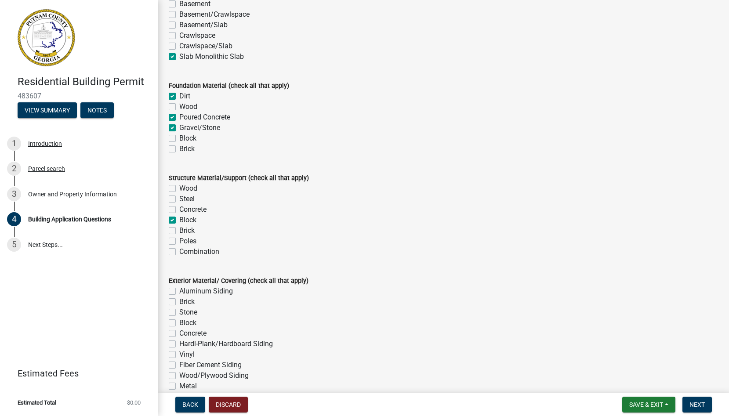
checkbox input "false"
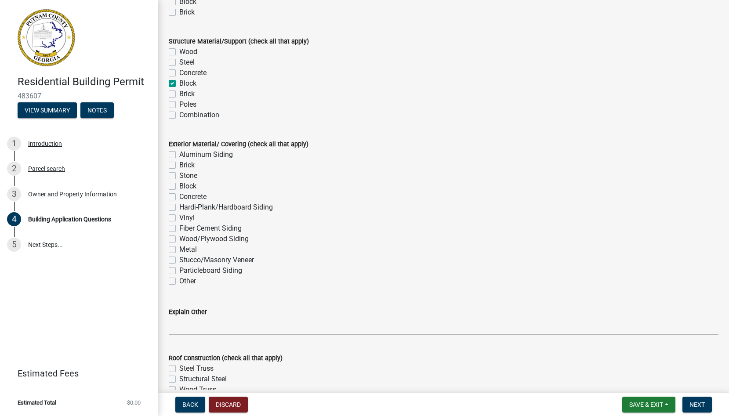
scroll to position [1856, 0]
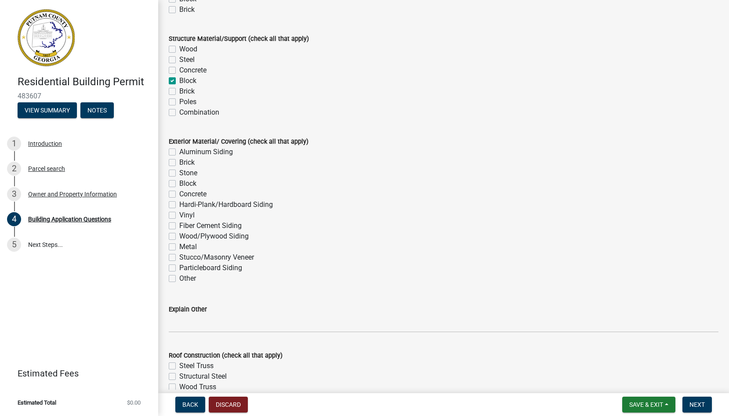
click at [186, 225] on label "Fiber Cement Siding" at bounding box center [210, 226] width 62 height 11
click at [185, 225] on input "Fiber Cement Siding" at bounding box center [182, 224] width 6 height 6
checkbox input "true"
checkbox input "false"
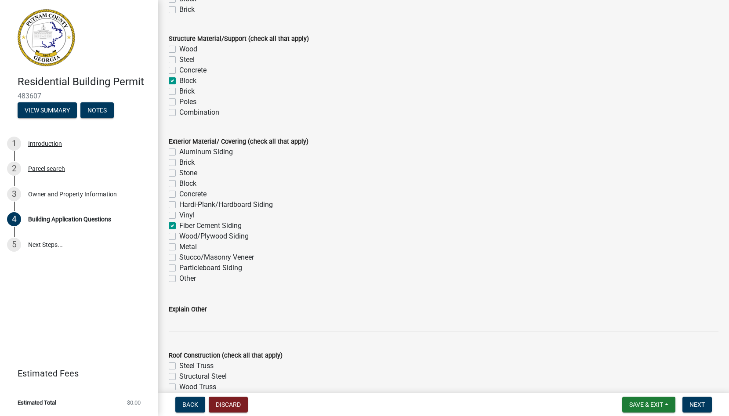
checkbox input "false"
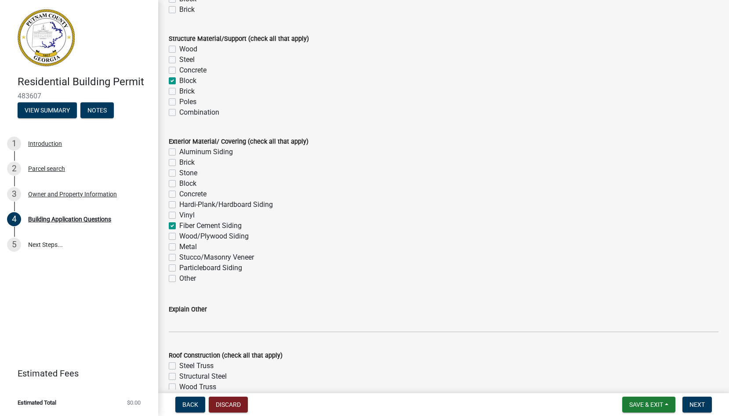
checkbox input "true"
checkbox input "false"
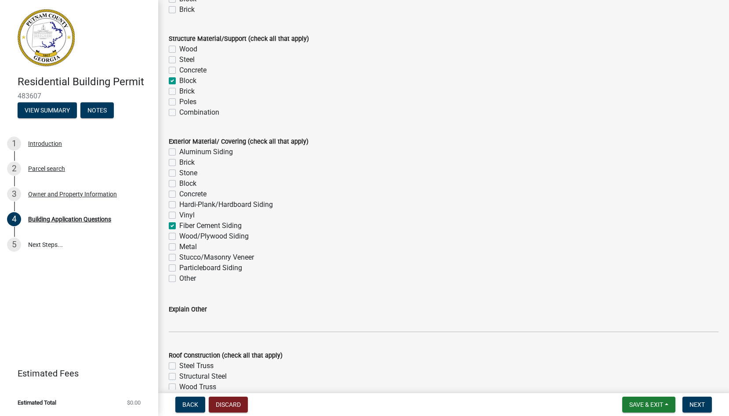
checkbox input "false"
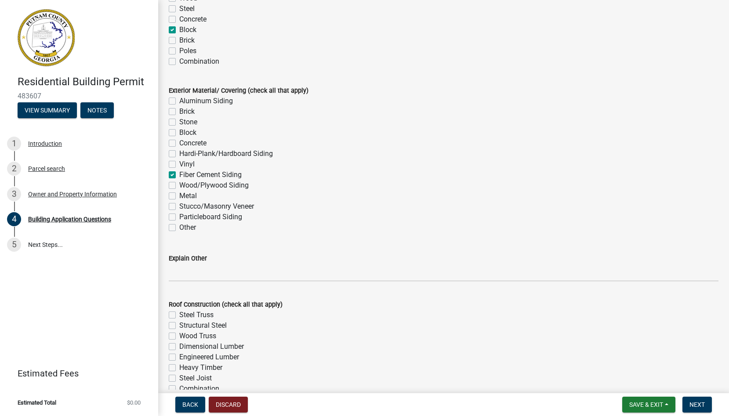
scroll to position [1911, 0]
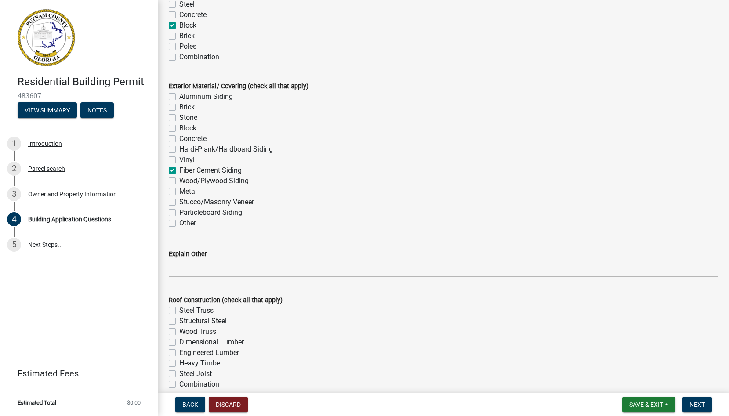
click at [193, 214] on label "Particleboard Siding" at bounding box center [210, 212] width 63 height 11
click at [185, 213] on input "Particleboard Siding" at bounding box center [182, 210] width 6 height 6
checkbox input "true"
checkbox input "false"
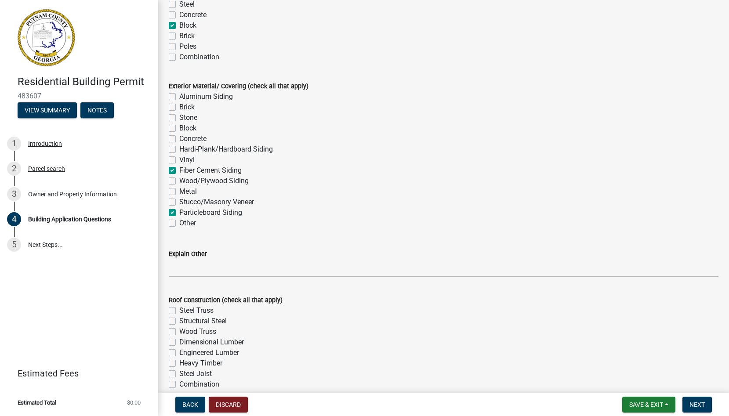
checkbox input "false"
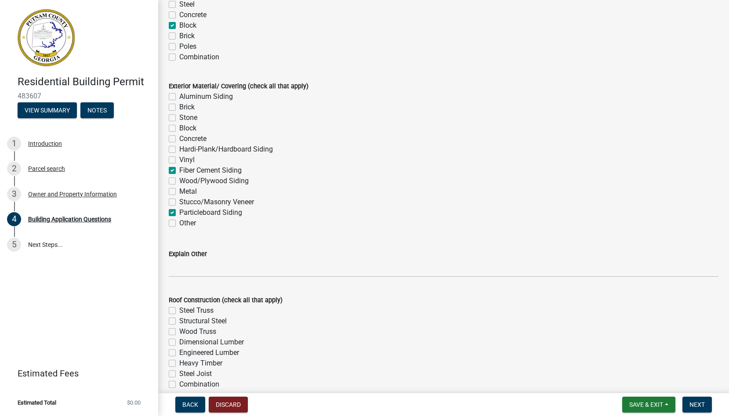
checkbox input "true"
checkbox input "false"
checkbox input "true"
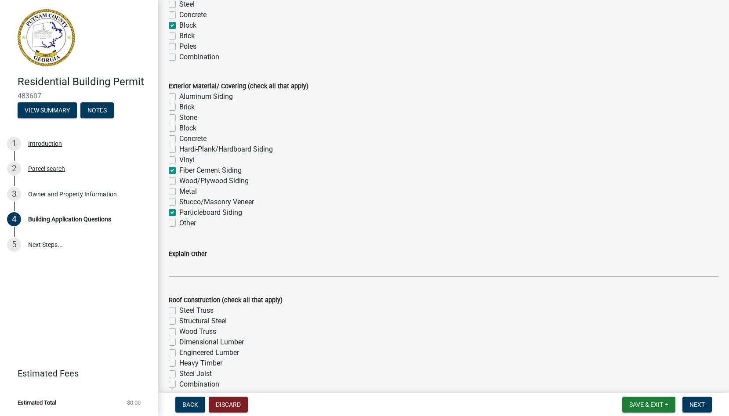
checkbox input "false"
click at [178, 169] on div "Fiber Cement Siding" at bounding box center [444, 170] width 550 height 11
click at [180, 200] on label "Stucco/Masonry Veneer" at bounding box center [216, 202] width 75 height 11
click at [180, 200] on input "Stucco/Masonry Veneer" at bounding box center [182, 200] width 6 height 6
checkbox input "true"
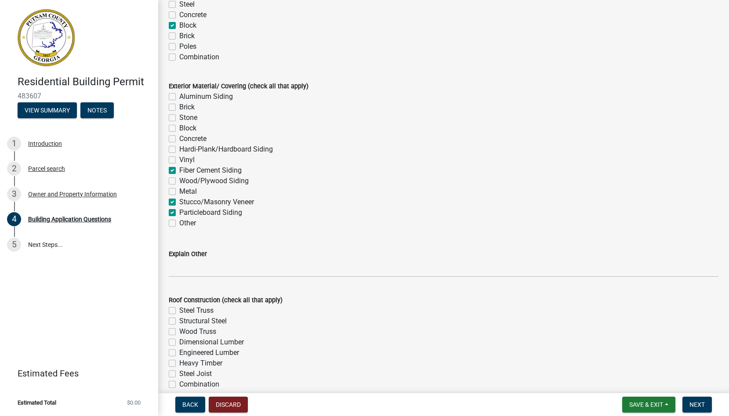
checkbox input "false"
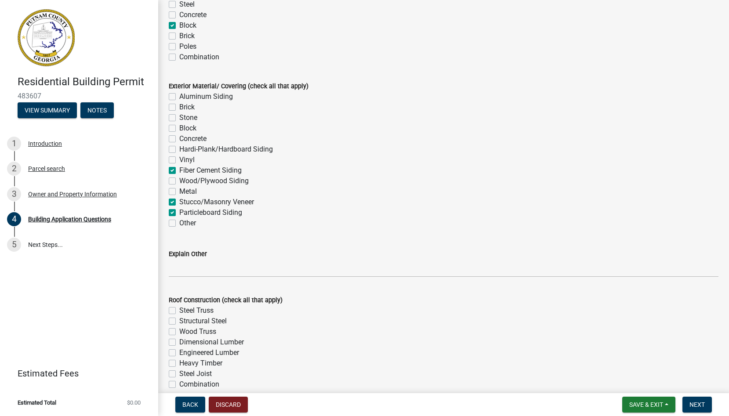
checkbox input "false"
checkbox input "true"
checkbox input "false"
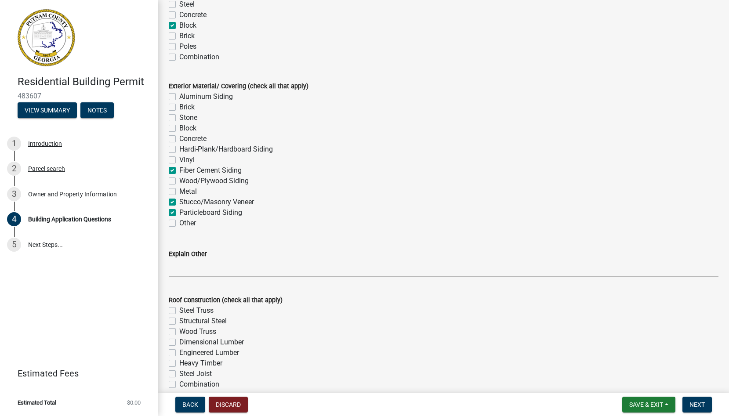
checkbox input "true"
checkbox input "false"
click at [179, 172] on label "Fiber Cement Siding" at bounding box center [210, 170] width 62 height 11
click at [179, 171] on input "Fiber Cement Siding" at bounding box center [182, 168] width 6 height 6
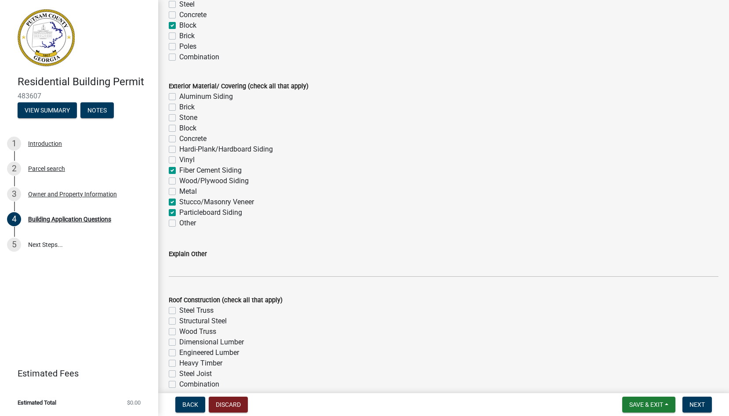
checkbox input "false"
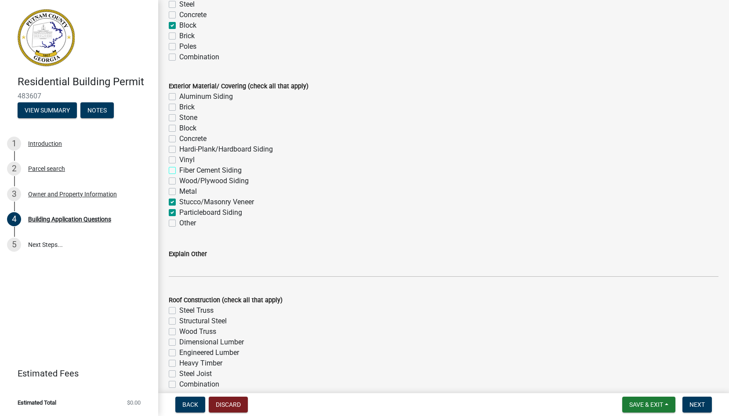
checkbox input "false"
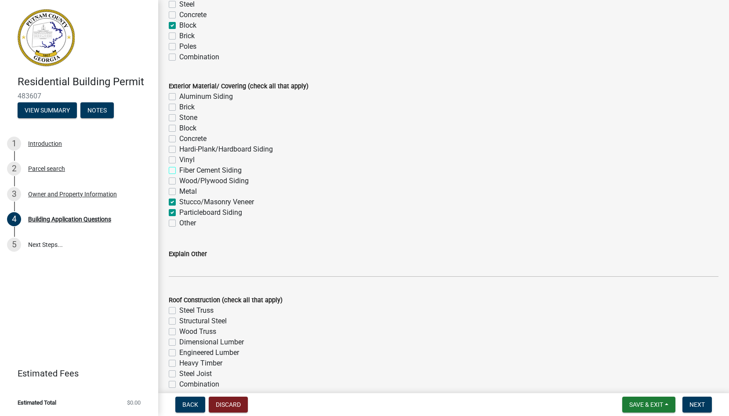
checkbox input "false"
checkbox input "true"
checkbox input "false"
click at [179, 212] on label "Particleboard Siding" at bounding box center [210, 212] width 63 height 11
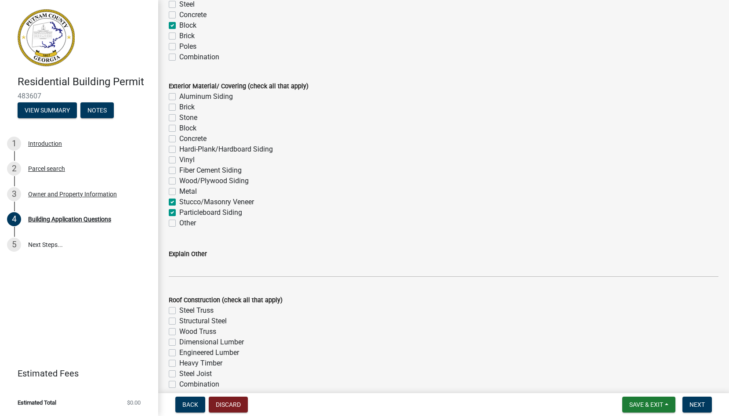
click at [179, 212] on input "Particleboard Siding" at bounding box center [182, 210] width 6 height 6
checkbox input "false"
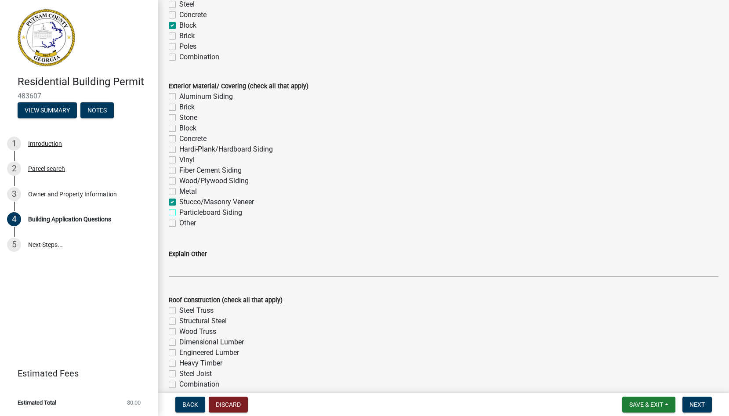
checkbox input "false"
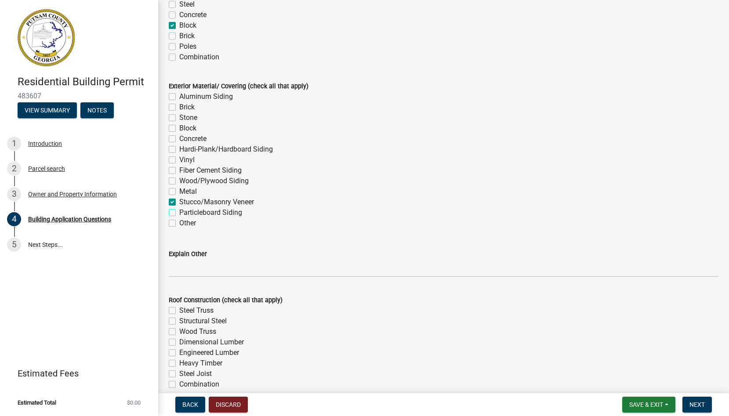
checkbox input "false"
checkbox input "true"
checkbox input "false"
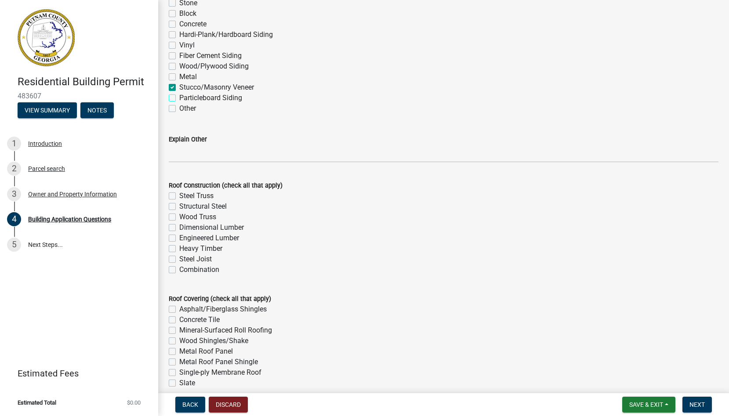
scroll to position [2027, 0]
click at [179, 216] on label "Wood Truss" at bounding box center [197, 216] width 37 height 11
click at [179, 216] on input "Wood Truss" at bounding box center [182, 214] width 6 height 6
checkbox input "true"
checkbox input "false"
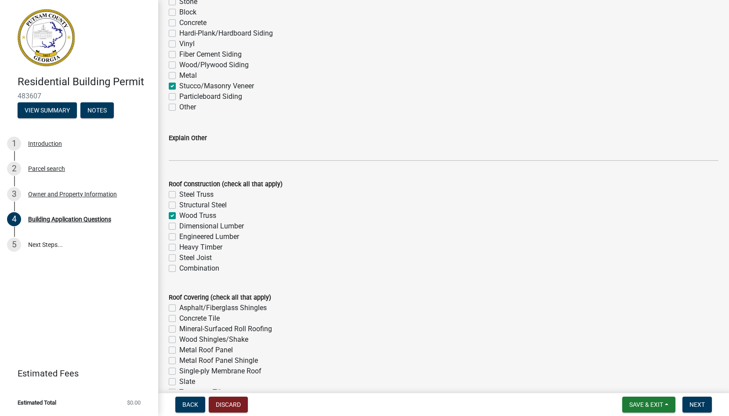
checkbox input "false"
checkbox input "true"
checkbox input "false"
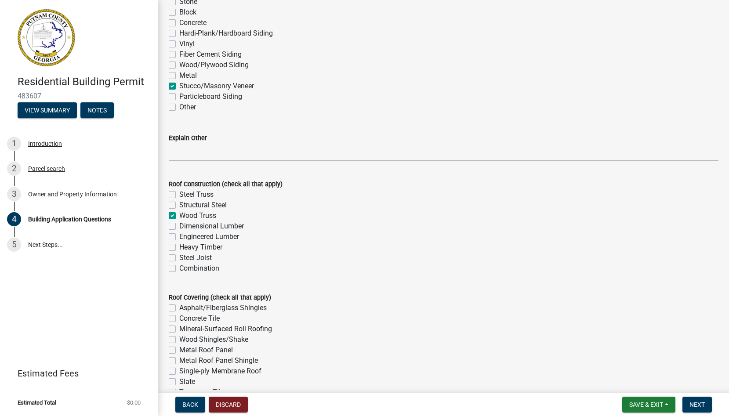
checkbox input "false"
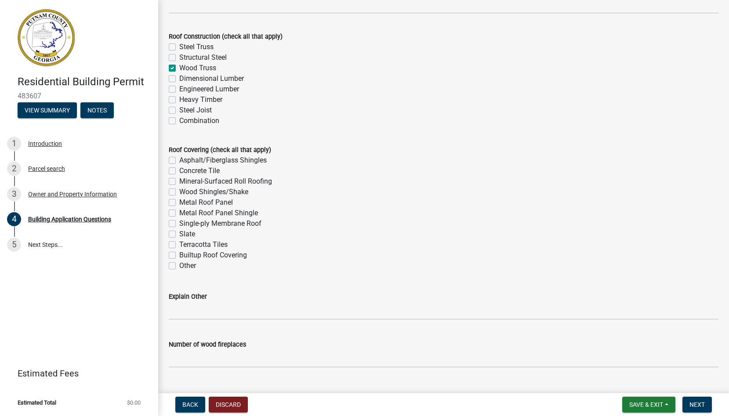
scroll to position [2175, 0]
click at [179, 162] on label "Asphalt/Fiberglass Shingles" at bounding box center [222, 160] width 87 height 11
click at [179, 160] on input "Asphalt/Fiberglass Shingles" at bounding box center [182, 158] width 6 height 6
checkbox input "true"
checkbox input "false"
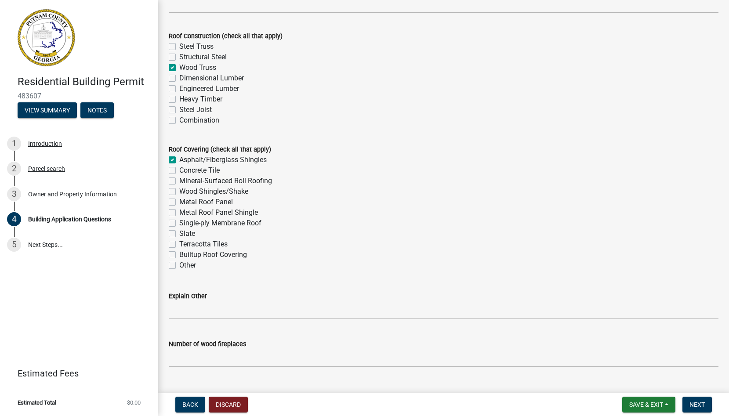
checkbox input "false"
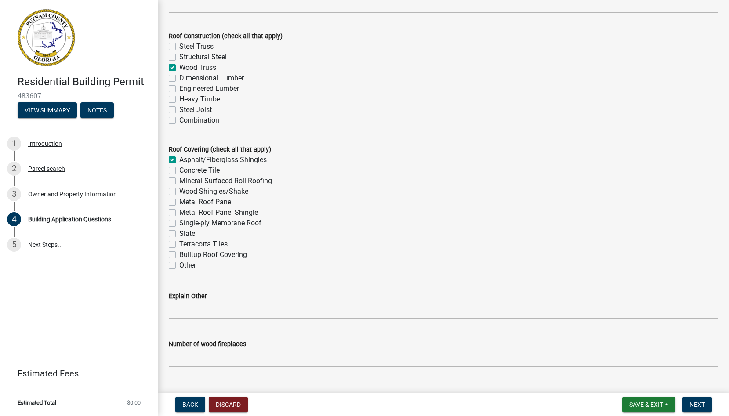
checkbox input "false"
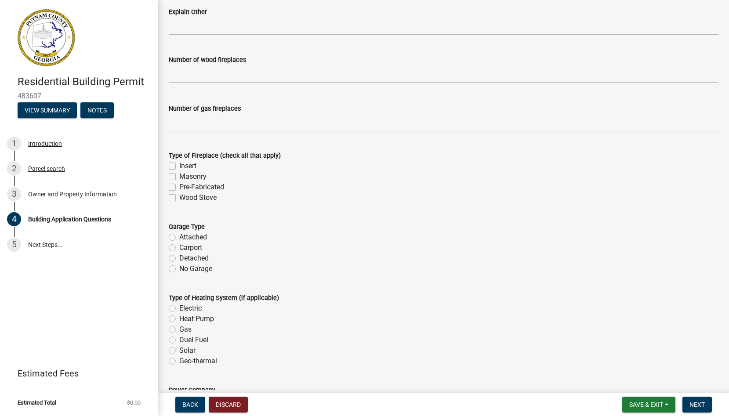
scroll to position [2460, 0]
click at [203, 235] on label "Attached" at bounding box center [193, 236] width 28 height 11
click at [185, 235] on input "Attached" at bounding box center [182, 234] width 6 height 6
radio input "true"
click at [190, 166] on label "Insert" at bounding box center [187, 165] width 17 height 11
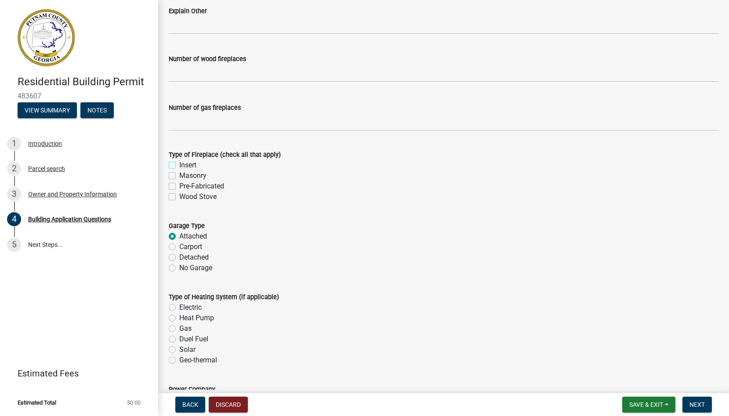
click at [185, 166] on input "Insert" at bounding box center [182, 163] width 6 height 6
checkbox input "true"
checkbox input "false"
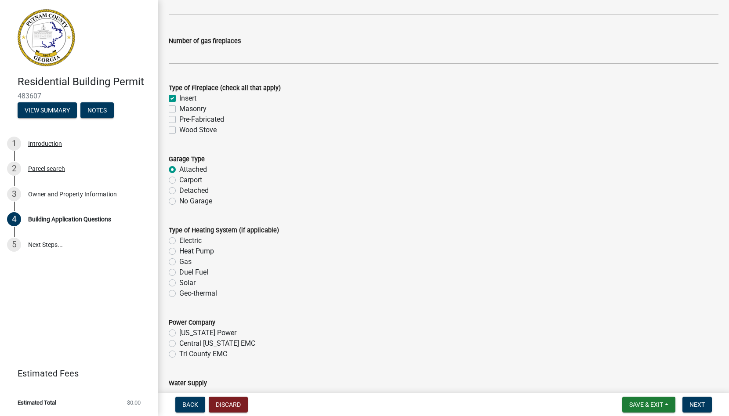
scroll to position [2524, 0]
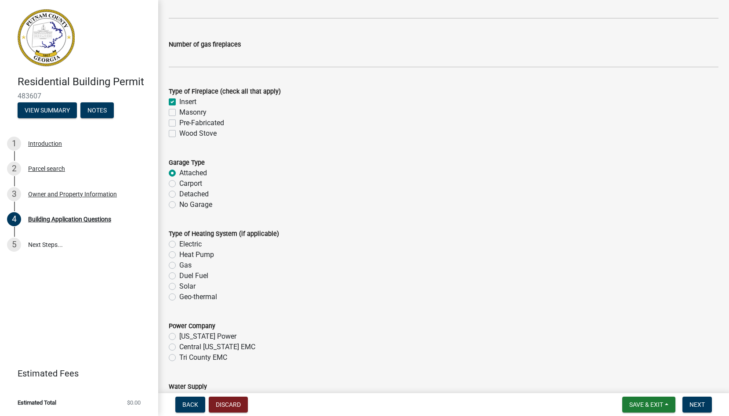
click at [190, 263] on label "Gas" at bounding box center [185, 265] width 12 height 11
click at [185, 263] on input "Gas" at bounding box center [182, 263] width 6 height 6
radio input "true"
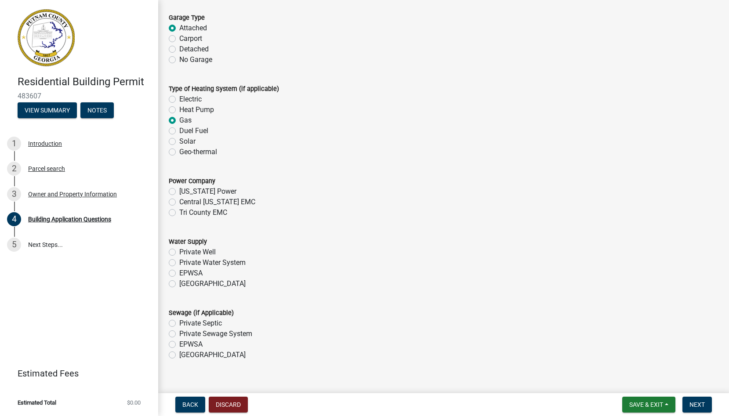
scroll to position [2682, 0]
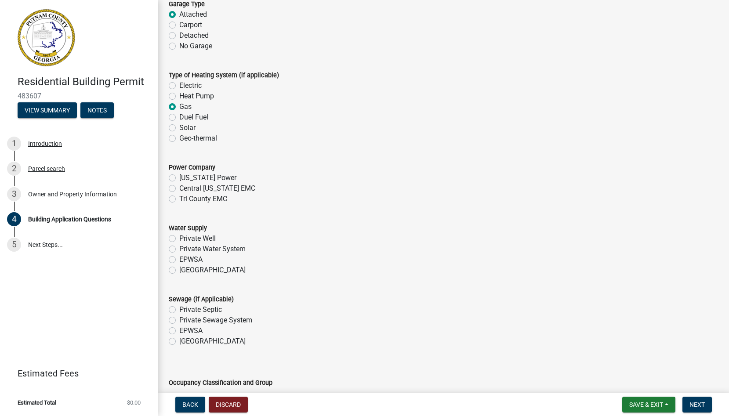
click at [198, 177] on label "[US_STATE] Power" at bounding box center [207, 178] width 57 height 11
click at [185, 177] on input "[US_STATE] Power" at bounding box center [182, 176] width 6 height 6
radio input "true"
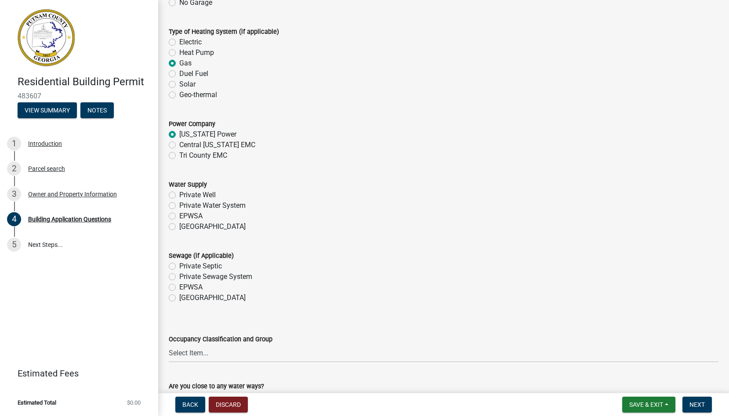
scroll to position [2727, 0]
click at [202, 193] on label "Private Well" at bounding box center [197, 194] width 36 height 11
click at [185, 193] on input "Private Well" at bounding box center [182, 192] width 6 height 6
radio input "true"
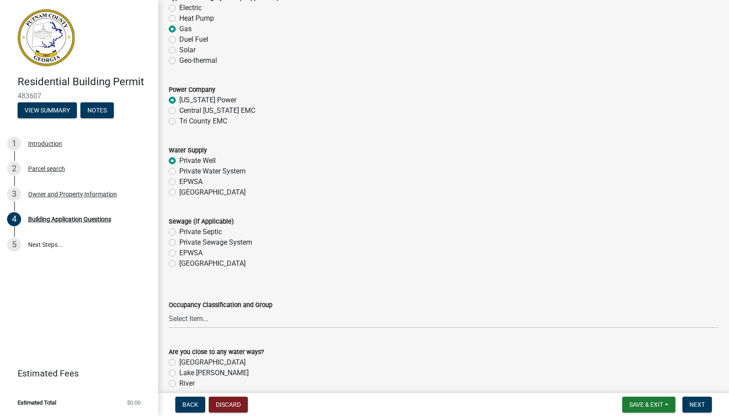
scroll to position [2766, 0]
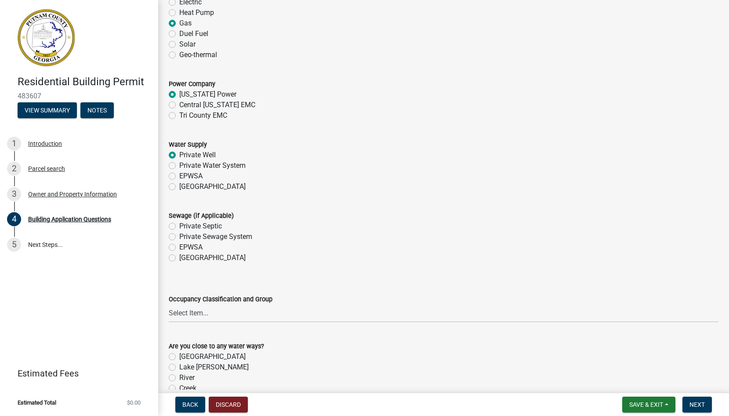
click at [216, 226] on label "Private Septic" at bounding box center [200, 226] width 43 height 11
click at [185, 226] on input "Private Septic" at bounding box center [182, 224] width 6 height 6
radio input "true"
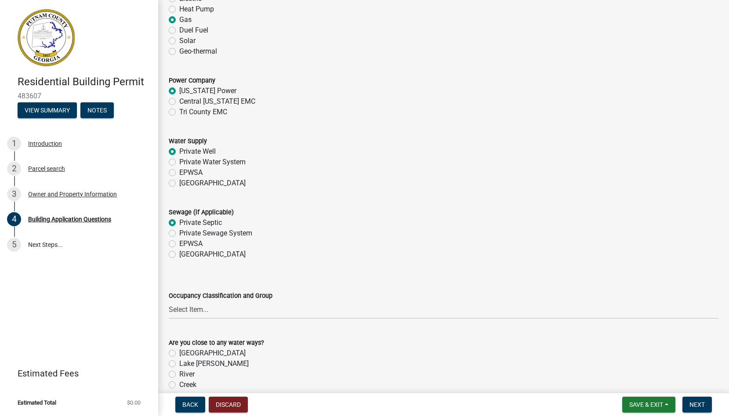
click at [239, 236] on label "Private Sewage System" at bounding box center [215, 233] width 73 height 11
click at [185, 234] on input "Private Sewage System" at bounding box center [182, 231] width 6 height 6
radio input "true"
click at [222, 165] on label "Private Water System" at bounding box center [212, 162] width 66 height 11
click at [185, 163] on input "Private Water System" at bounding box center [182, 160] width 6 height 6
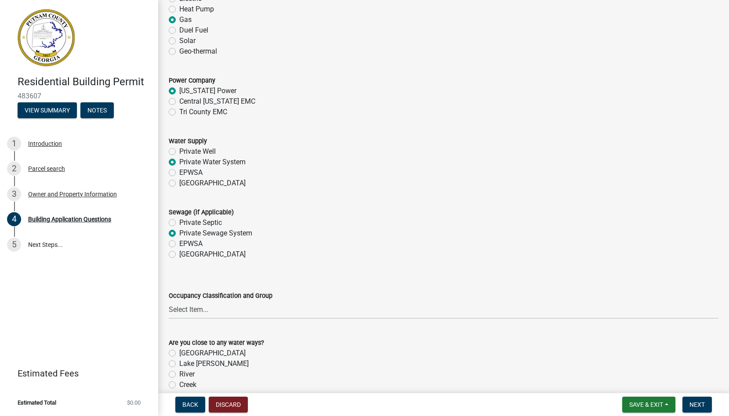
radio input "true"
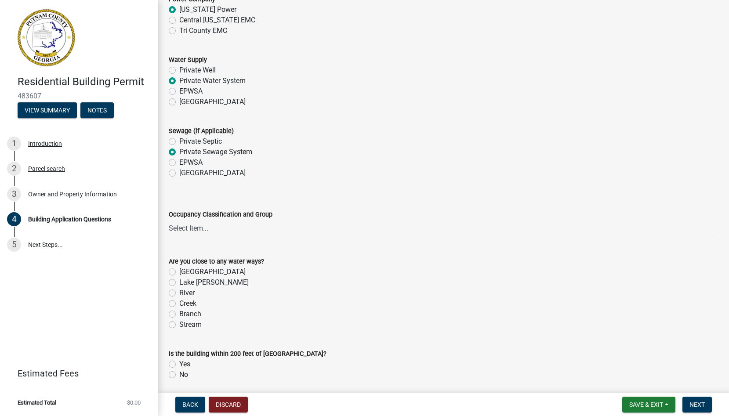
scroll to position [2859, 0]
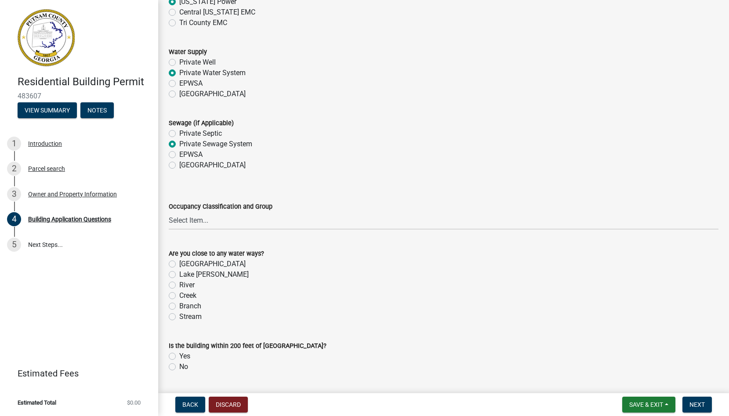
click at [217, 131] on label "Private Septic" at bounding box center [200, 133] width 43 height 11
click at [185, 131] on input "Private Septic" at bounding box center [182, 131] width 6 height 6
radio input "true"
click at [200, 60] on label "Private Well" at bounding box center [197, 62] width 36 height 11
click at [185, 60] on input "Private Well" at bounding box center [182, 60] width 6 height 6
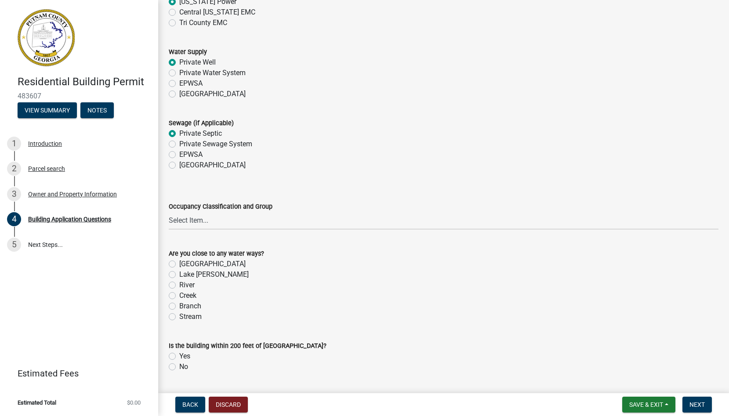
radio input "true"
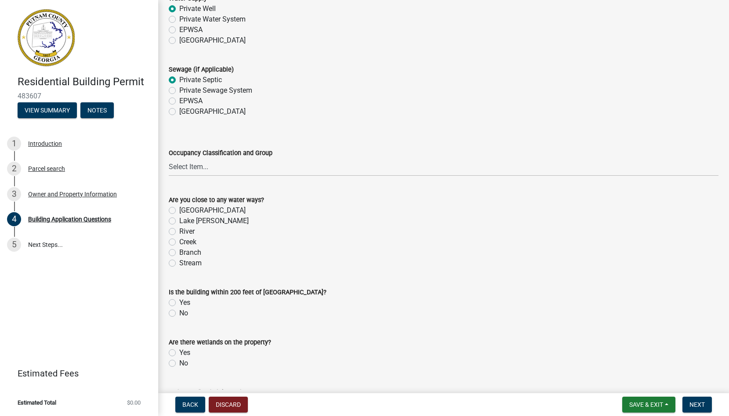
scroll to position [2913, 0]
click at [196, 240] on label "Creek" at bounding box center [187, 241] width 17 height 11
click at [185, 240] on input "Creek" at bounding box center [182, 239] width 6 height 6
radio input "true"
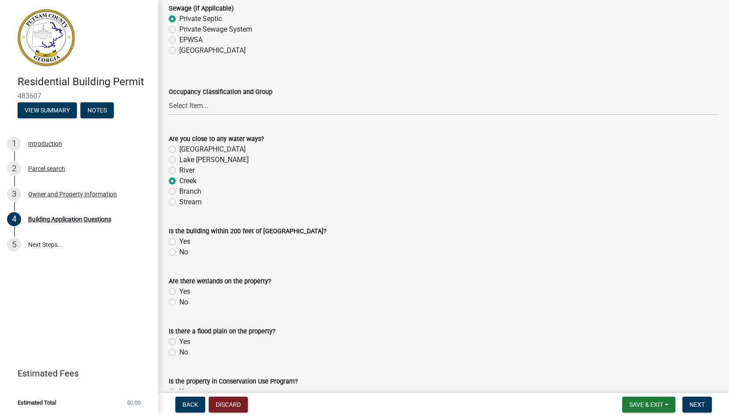
scroll to position [2979, 0]
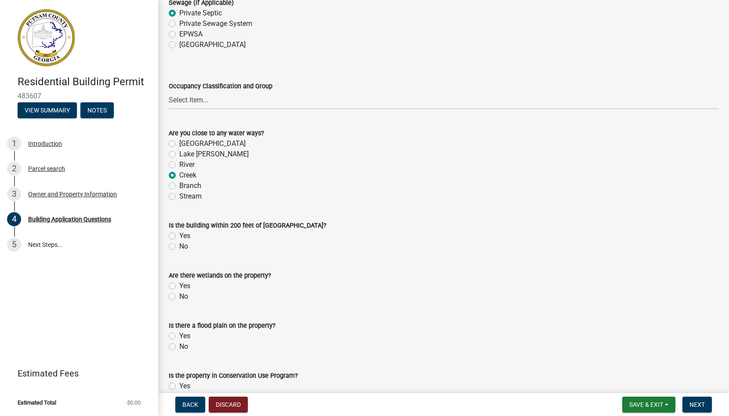
click at [177, 249] on div "No" at bounding box center [444, 246] width 550 height 11
click at [179, 247] on label "No" at bounding box center [183, 246] width 9 height 11
click at [179, 247] on input "No" at bounding box center [182, 244] width 6 height 6
radio input "true"
click at [179, 297] on label "No" at bounding box center [183, 296] width 9 height 11
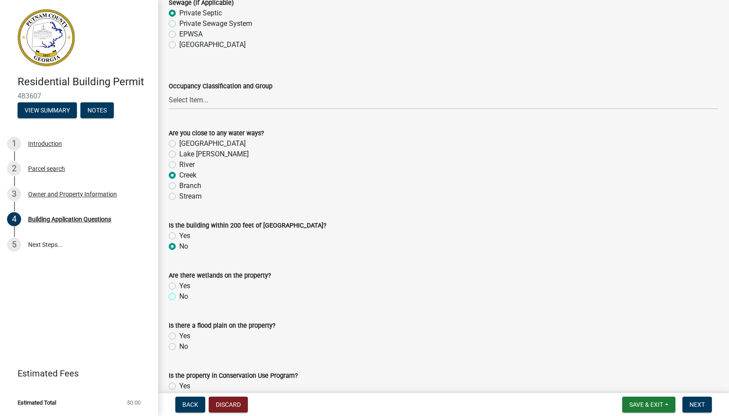
click at [179, 297] on input "No" at bounding box center [182, 294] width 6 height 6
radio input "true"
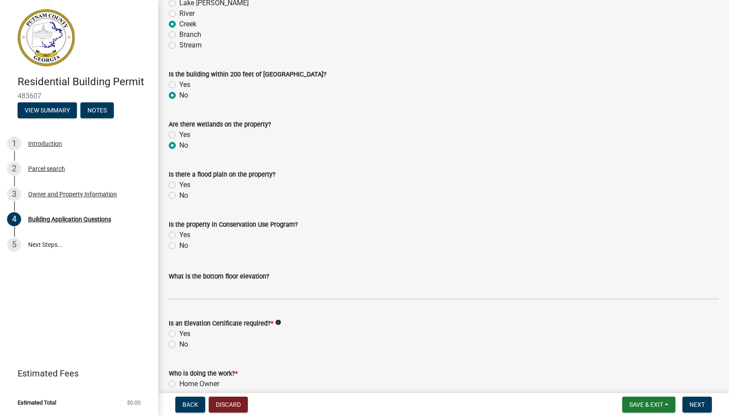
scroll to position [3300, 0]
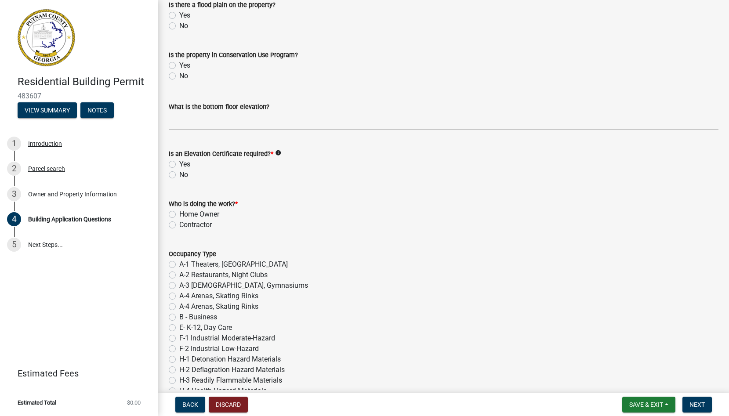
click at [275, 153] on icon "info" at bounding box center [278, 153] width 6 height 6
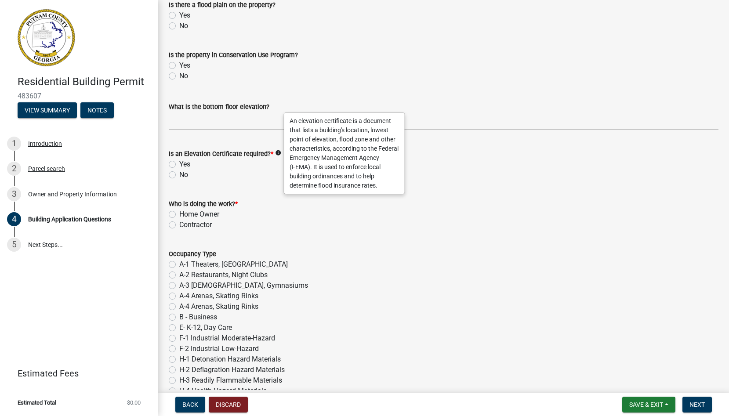
click at [235, 209] on div "Home Owner" at bounding box center [444, 214] width 550 height 11
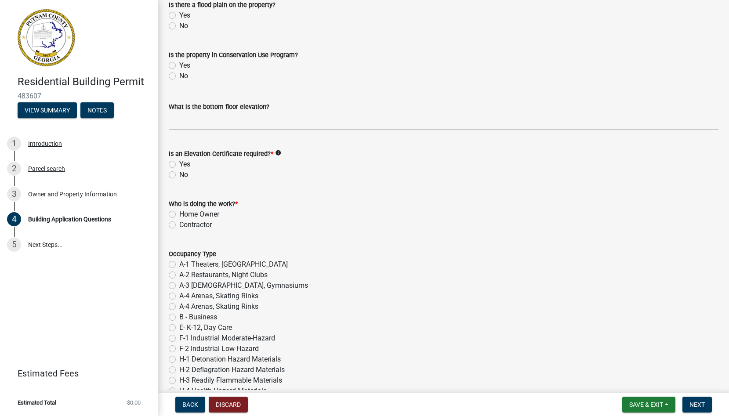
click at [204, 215] on label "Home Owner" at bounding box center [199, 214] width 40 height 11
click at [185, 215] on input "Home Owner" at bounding box center [182, 212] width 6 height 6
radio input "true"
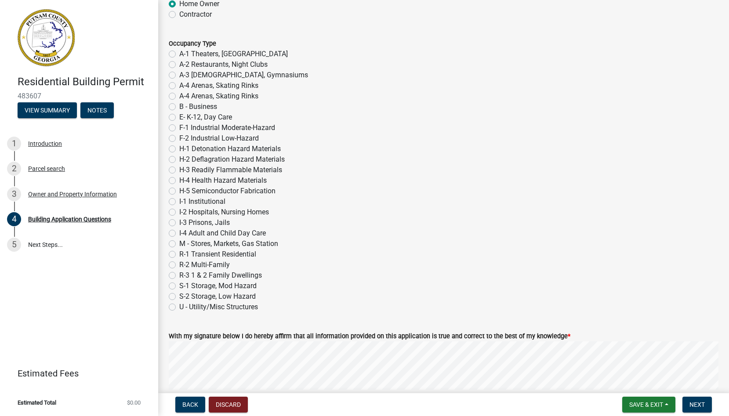
scroll to position [3516, 0]
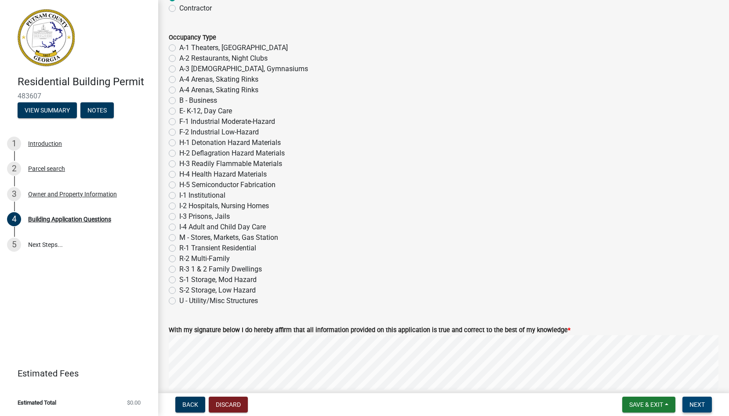
click at [694, 405] on span "Next" at bounding box center [697, 404] width 15 height 7
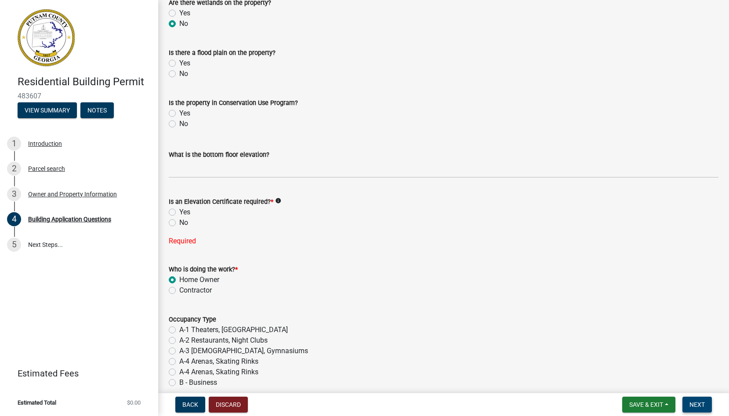
scroll to position [3206, 0]
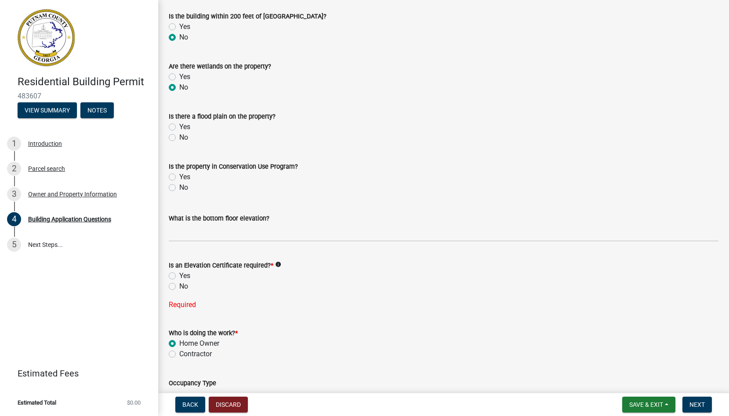
click at [179, 288] on label "No" at bounding box center [183, 286] width 9 height 11
click at [179, 287] on input "No" at bounding box center [182, 284] width 6 height 6
radio input "true"
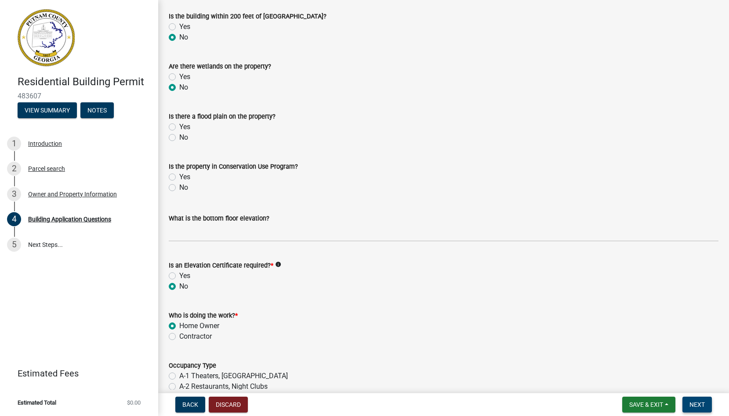
click at [697, 410] on button "Next" at bounding box center [697, 405] width 29 height 16
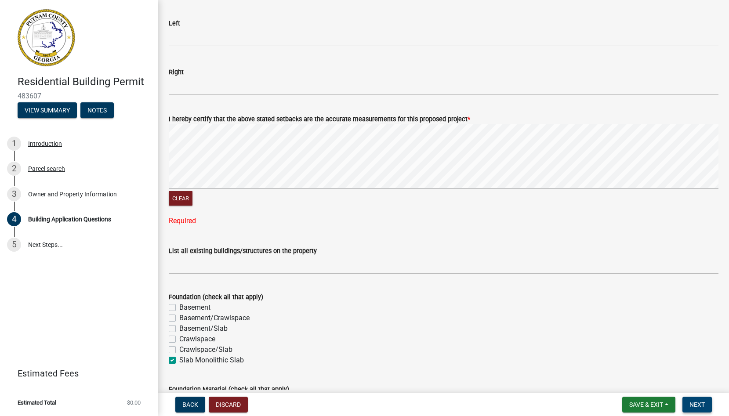
scroll to position [1428, 0]
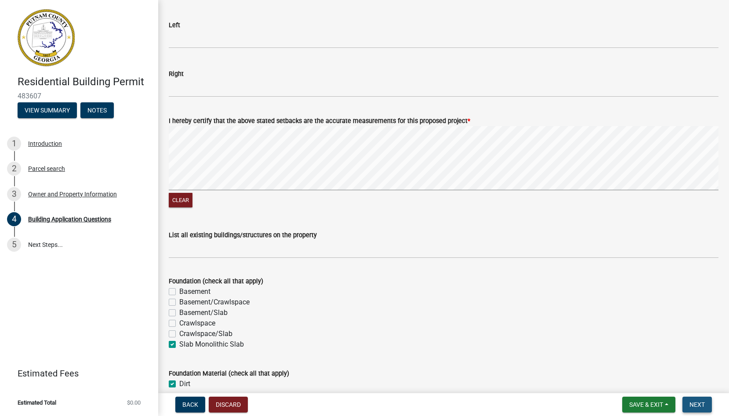
click at [705, 405] on button "Next" at bounding box center [697, 405] width 29 height 16
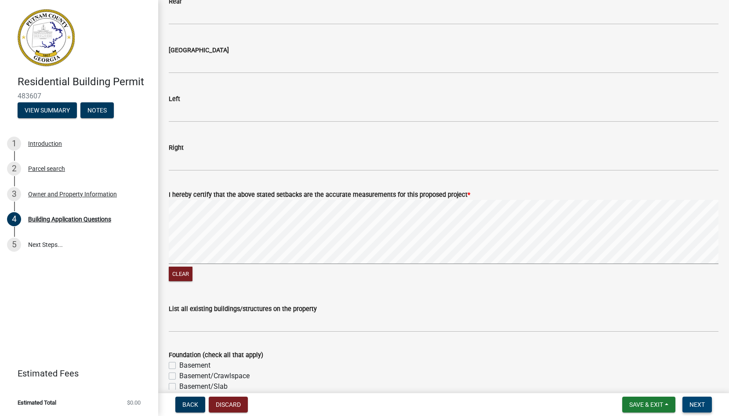
scroll to position [1364, 0]
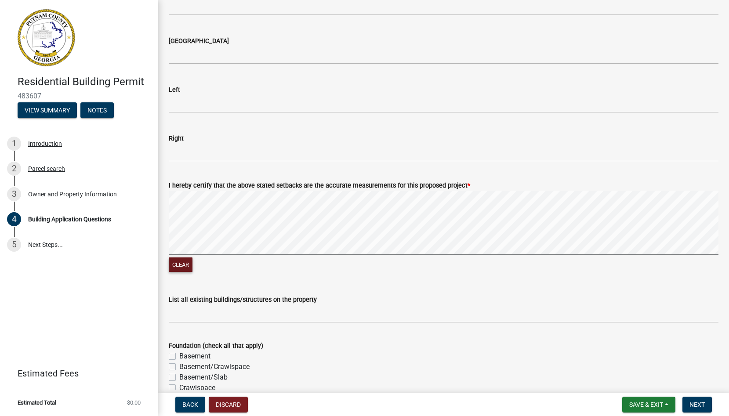
click at [186, 262] on button "Clear" at bounding box center [181, 265] width 24 height 15
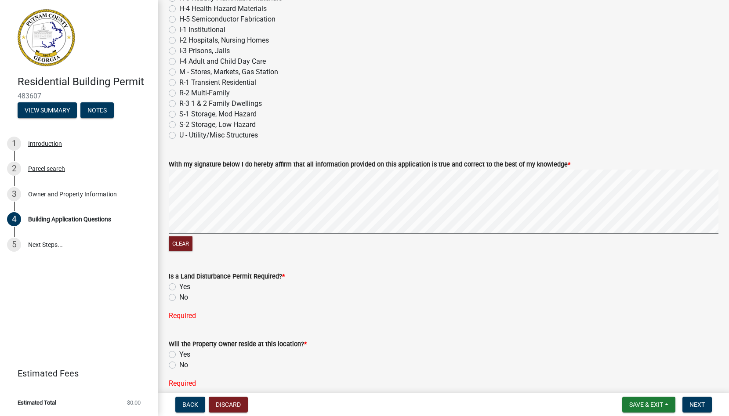
scroll to position [3723, 0]
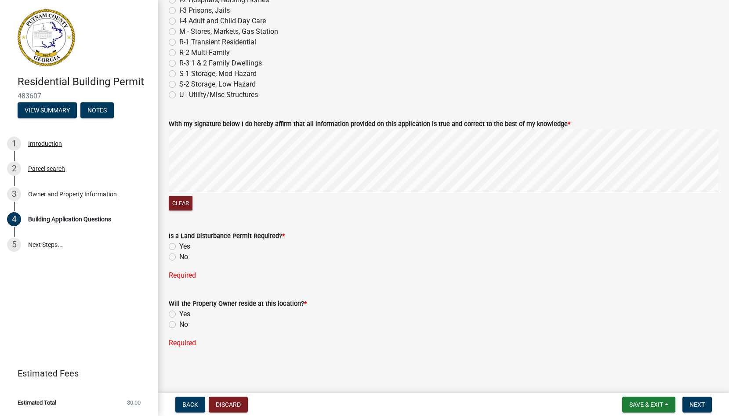
click at [179, 257] on label "No" at bounding box center [183, 257] width 9 height 11
click at [179, 257] on input "No" at bounding box center [182, 255] width 6 height 6
radio input "true"
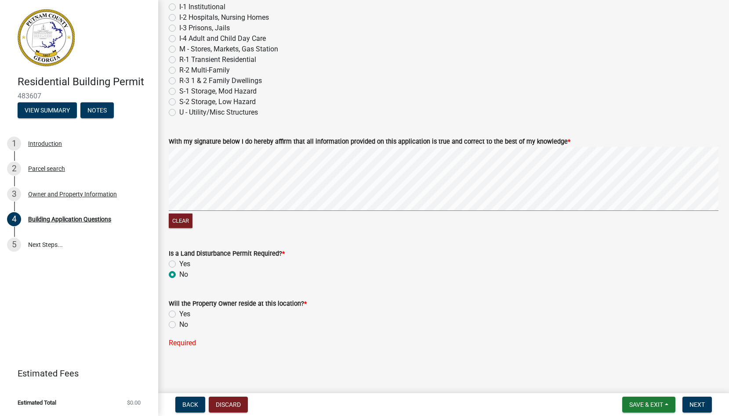
click at [175, 318] on div "Yes" at bounding box center [444, 314] width 550 height 11
click at [179, 313] on label "Yes" at bounding box center [184, 314] width 11 height 11
click at [179, 313] on input "Yes" at bounding box center [182, 312] width 6 height 6
radio input "true"
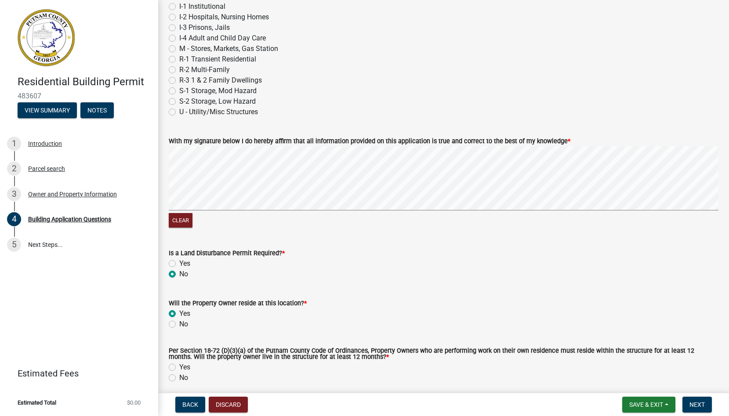
scroll to position [3760, 0]
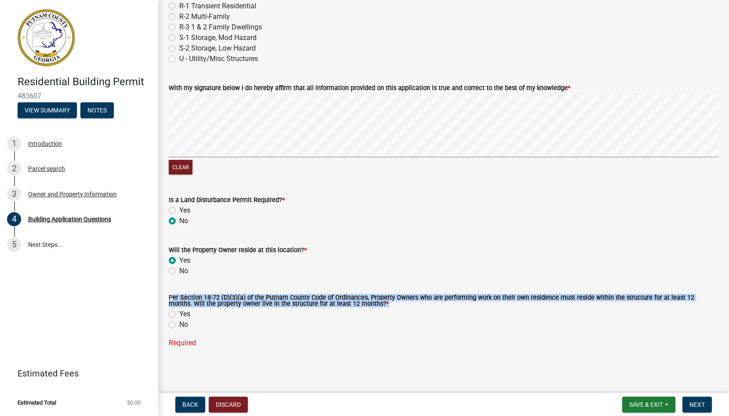
drag, startPoint x: 169, startPoint y: 297, endPoint x: 361, endPoint y: 308, distance: 192.8
click at [361, 308] on div "Per Section 18-72 (D)(3)(a) of the Putnam County Code of Ordinances, Property O…" at bounding box center [444, 302] width 550 height 14
copy label "Per Section 18-72 (D)(3)(a) of the Putnam County Code of Ordinances, Property O…"
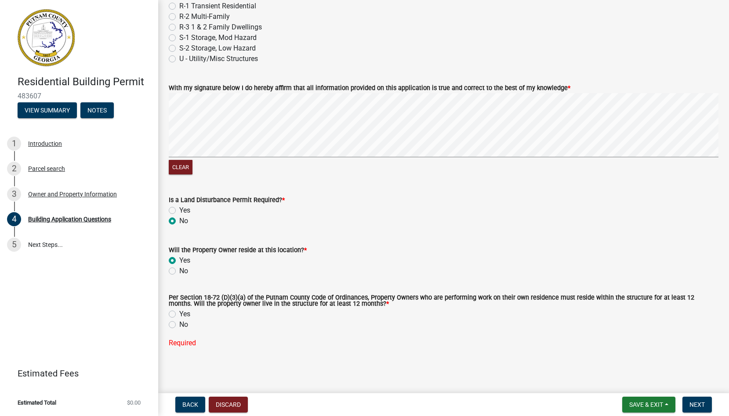
click at [179, 317] on label "Yes" at bounding box center [184, 314] width 11 height 11
click at [179, 315] on input "Yes" at bounding box center [182, 312] width 6 height 6
radio input "true"
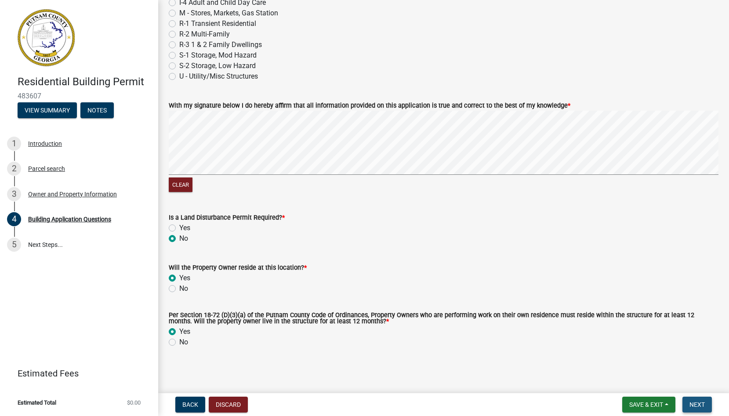
click at [702, 408] on button "Next" at bounding box center [697, 405] width 29 height 16
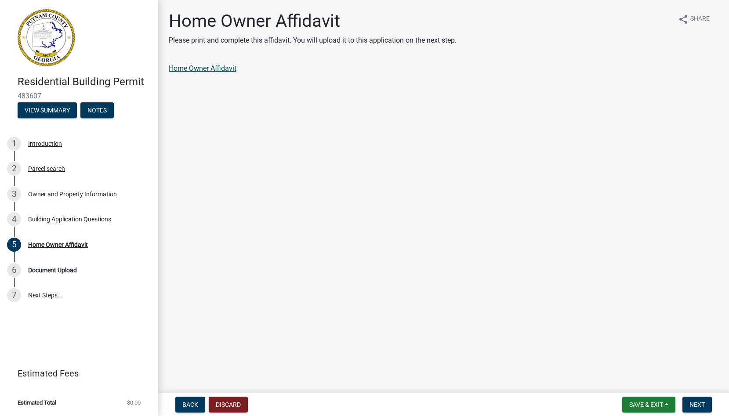
click at [229, 70] on link "Home Owner Affidavit" at bounding box center [203, 68] width 68 height 8
click at [691, 401] on span "Next" at bounding box center [697, 404] width 15 height 7
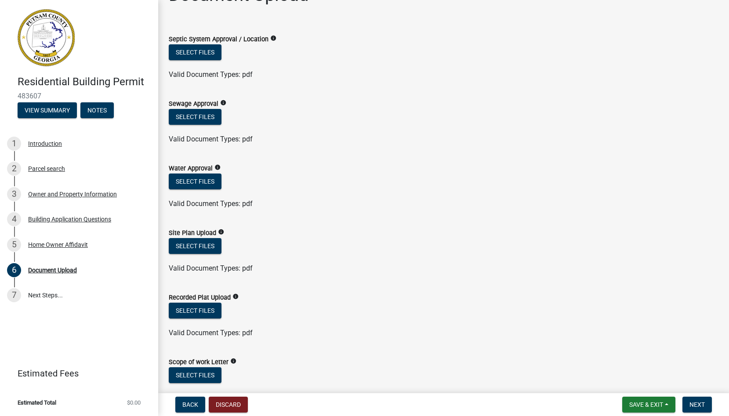
scroll to position [4, 0]
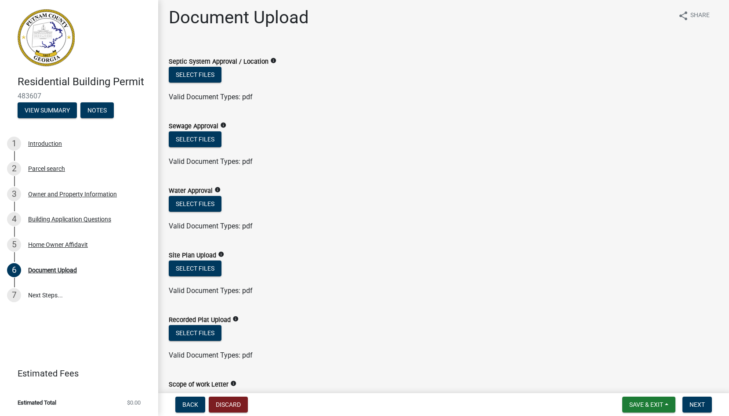
click at [271, 60] on icon "info" at bounding box center [273, 61] width 6 height 6
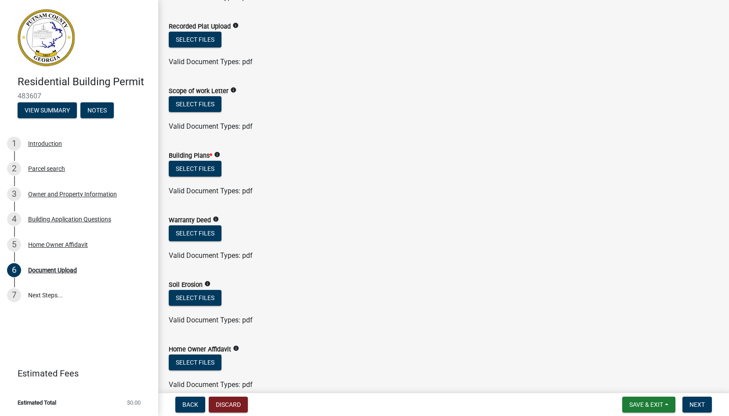
scroll to position [410, 0]
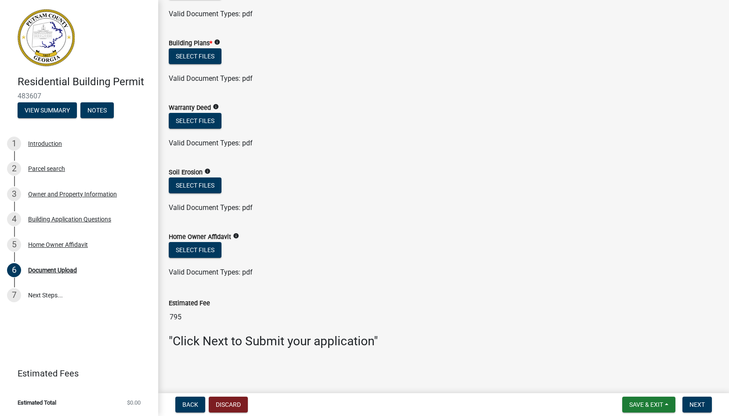
drag, startPoint x: 190, startPoint y: 319, endPoint x: 167, endPoint y: 305, distance: 26.8
click at [167, 305] on div "Estimated Fee 795" at bounding box center [443, 306] width 563 height 40
click at [364, 329] on wm-data-entity-input "Estimated Fee 795" at bounding box center [444, 310] width 550 height 48
click at [691, 410] on button "Next" at bounding box center [697, 405] width 29 height 16
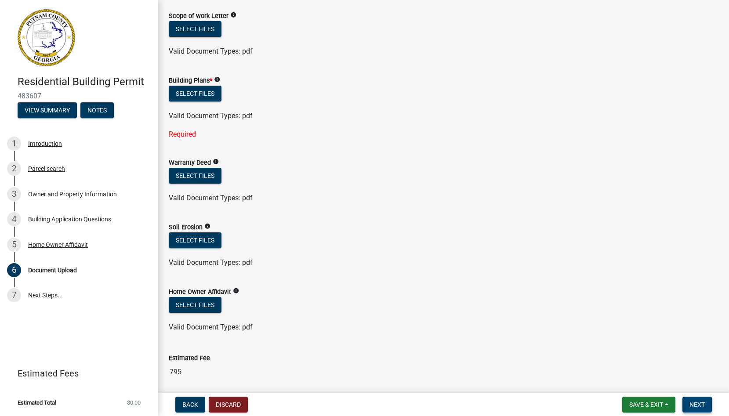
scroll to position [372, 0]
click at [215, 100] on button "Select files" at bounding box center [195, 94] width 53 height 16
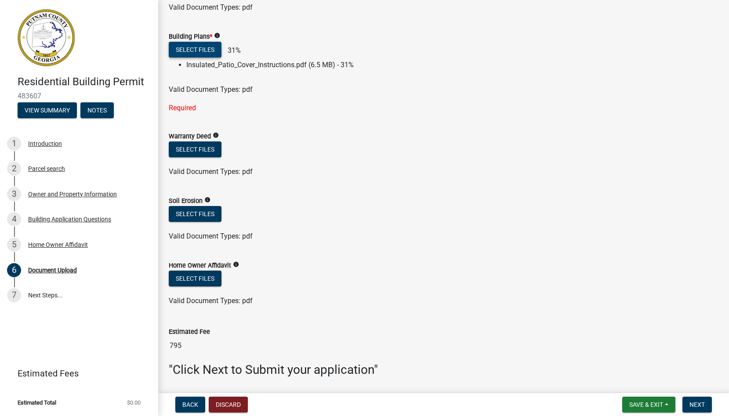
scroll to position [445, 0]
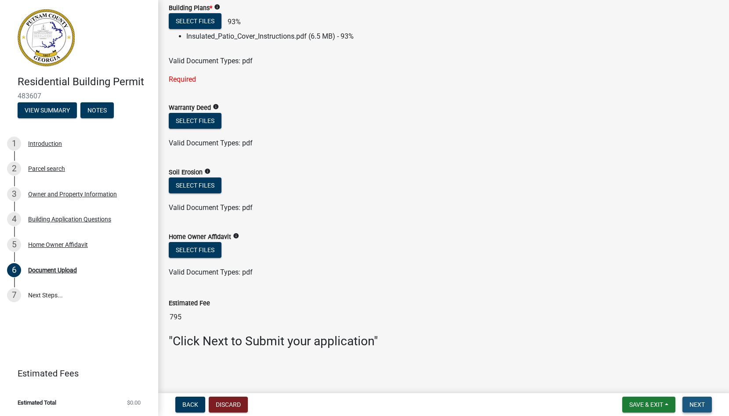
click at [702, 403] on span "Next" at bounding box center [697, 404] width 15 height 7
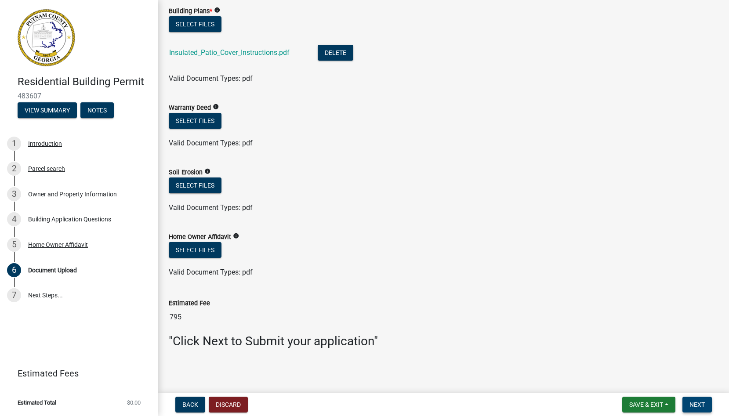
click at [698, 400] on button "Next" at bounding box center [697, 405] width 29 height 16
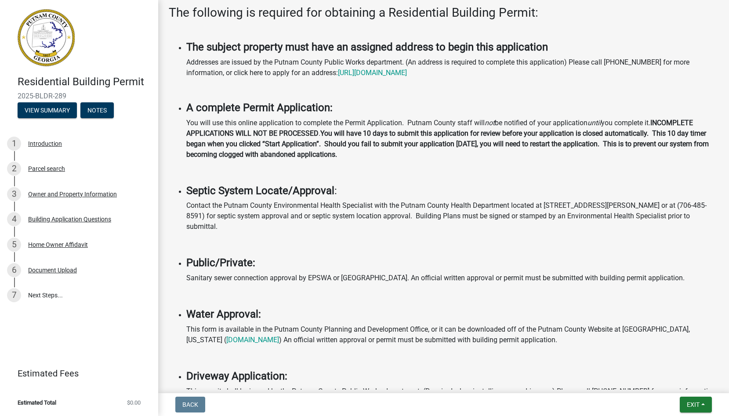
scroll to position [0, 0]
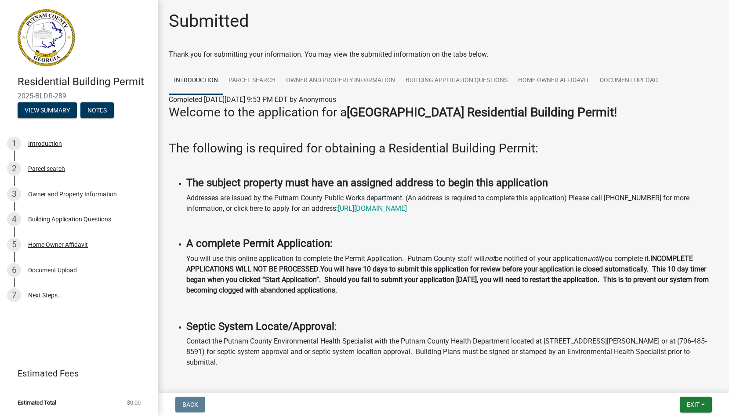
click at [369, 110] on strong "[GEOGRAPHIC_DATA] Residential Building Permit!" at bounding box center [482, 112] width 270 height 15
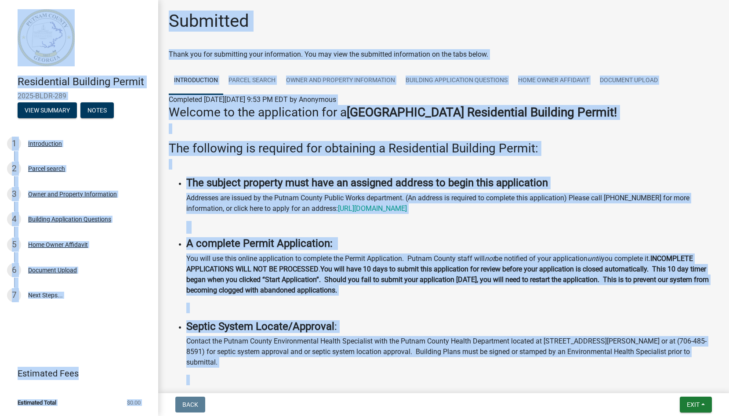
click at [369, 110] on strong "[GEOGRAPHIC_DATA] Residential Building Permit!" at bounding box center [482, 112] width 270 height 15
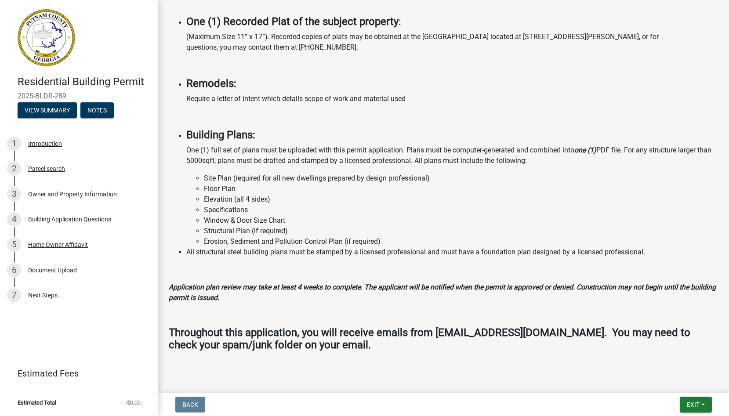
scroll to position [704, 0]
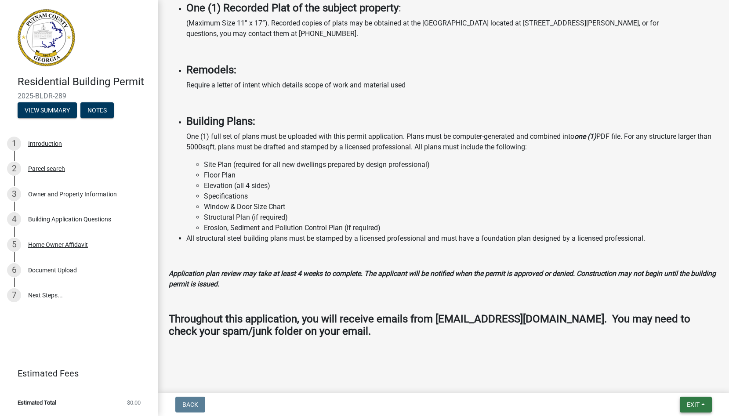
click at [701, 402] on button "Exit" at bounding box center [696, 405] width 32 height 16
click at [693, 384] on button "Save & Exit" at bounding box center [677, 381] width 70 height 21
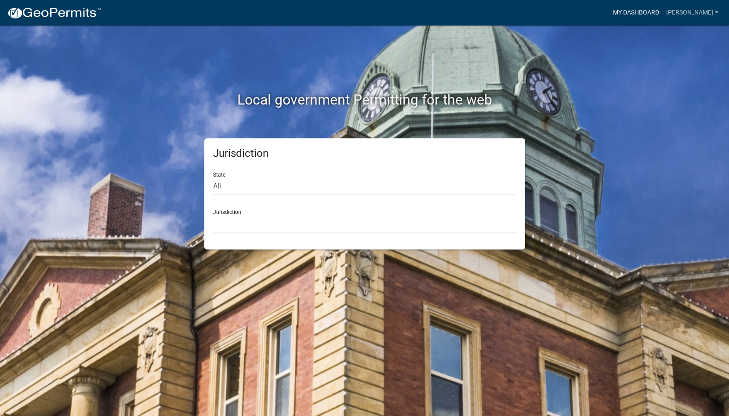
click at [647, 10] on link "My Dashboard" at bounding box center [636, 12] width 53 height 17
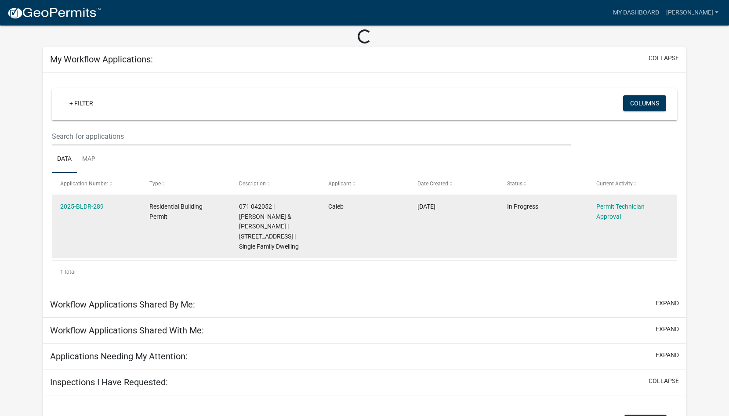
scroll to position [39, 0]
click at [83, 206] on link "2025-BLDR-289" at bounding box center [82, 206] width 44 height 7
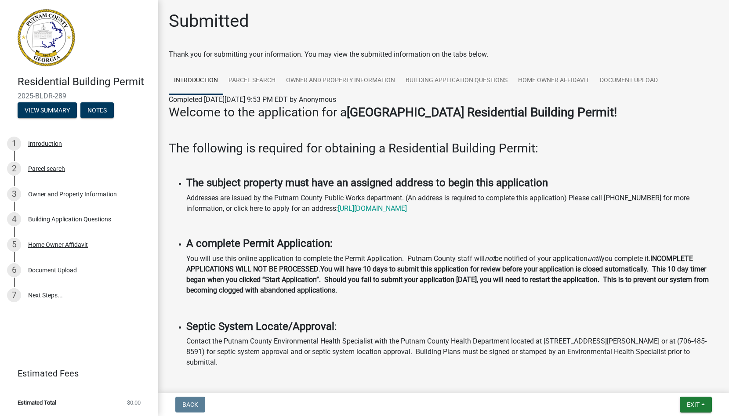
drag, startPoint x: 70, startPoint y: 92, endPoint x: 17, endPoint y: 91, distance: 52.8
click at [17, 91] on div "Residential Building Permit 2025-BLDR-289 View Summary Notes" at bounding box center [79, 95] width 144 height 52
copy span "2025-BLDR-289"
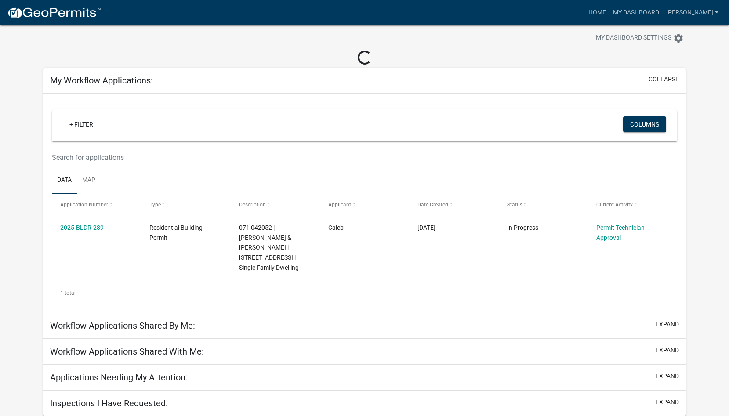
scroll to position [20, 0]
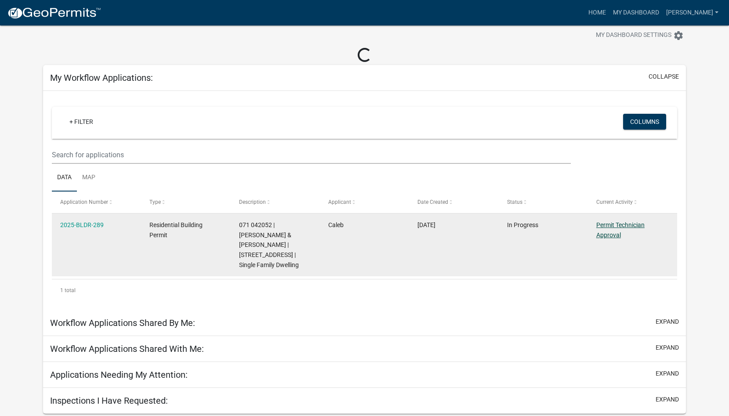
click at [616, 224] on link "Permit Technician Approval" at bounding box center [620, 230] width 48 height 17
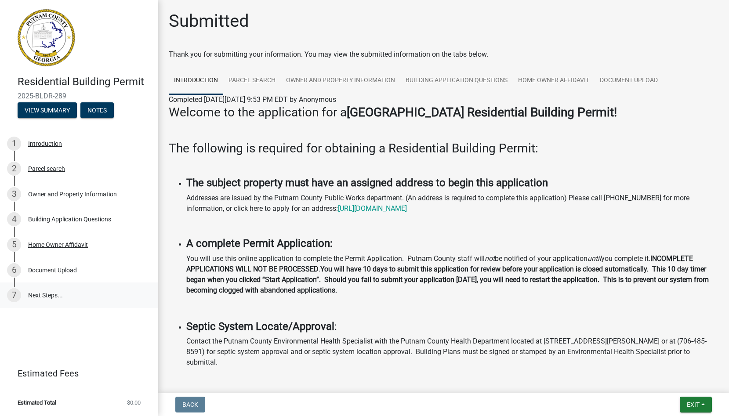
click at [74, 284] on link "7 Next Steps..." at bounding box center [79, 295] width 158 height 25
click at [75, 273] on div "Document Upload" at bounding box center [52, 270] width 49 height 6
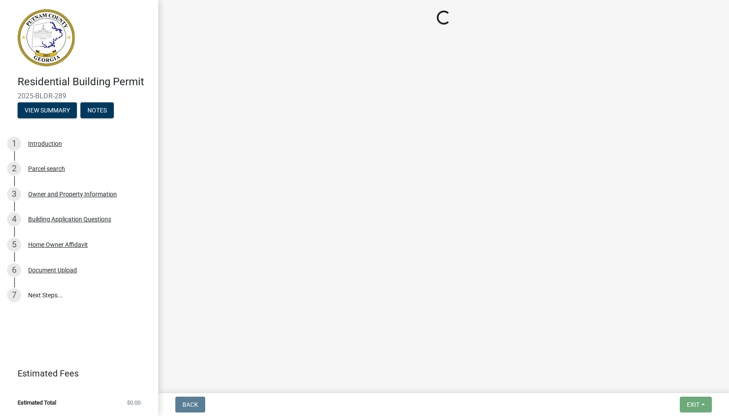
click at [45, 97] on span "2025-BLDR-289" at bounding box center [79, 96] width 123 height 8
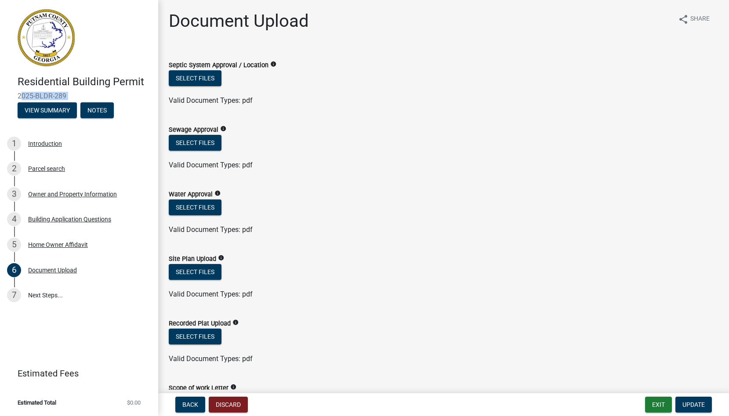
click at [45, 97] on span "2025-BLDR-289" at bounding box center [79, 96] width 123 height 8
copy div "2025-BLDR-289 View Summary Notes"
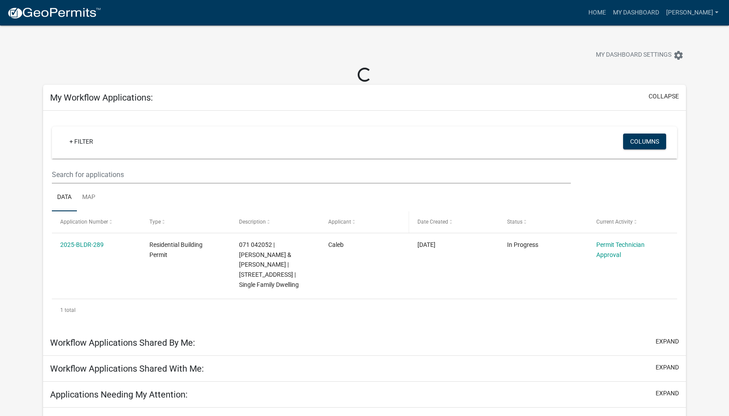
scroll to position [25, 0]
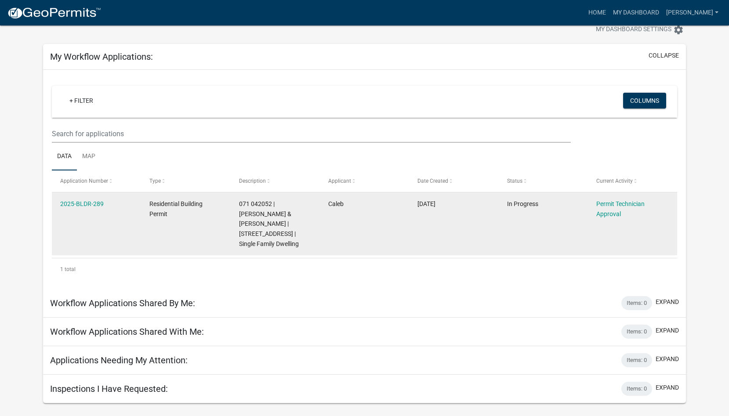
click at [407, 216] on datatable-body-cell "Caleb" at bounding box center [364, 224] width 89 height 63
click at [264, 229] on div "071 042052 | COKER MICHAEL D & SHIRLEY J | 128 HICKORY LN | Single Family Dwell…" at bounding box center [275, 224] width 73 height 50
click at [239, 211] on span "071 042052 | COKER MICHAEL D & SHIRLEY J | 128 HICKORY LN | Single Family Dwell…" at bounding box center [269, 223] width 60 height 47
click at [154, 208] on div "Residential Building Permit" at bounding box center [185, 209] width 73 height 20
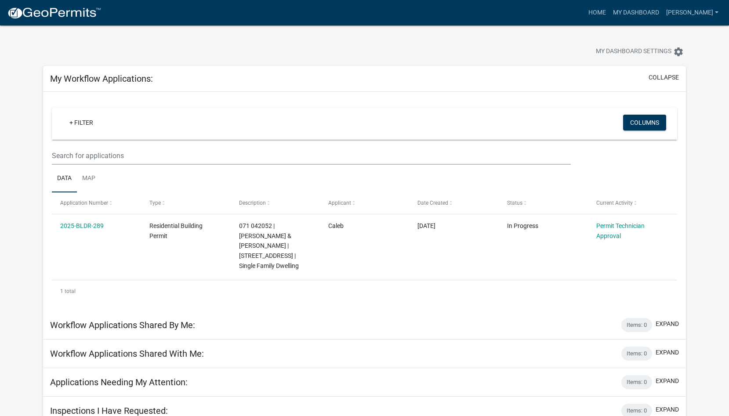
scroll to position [0, 0]
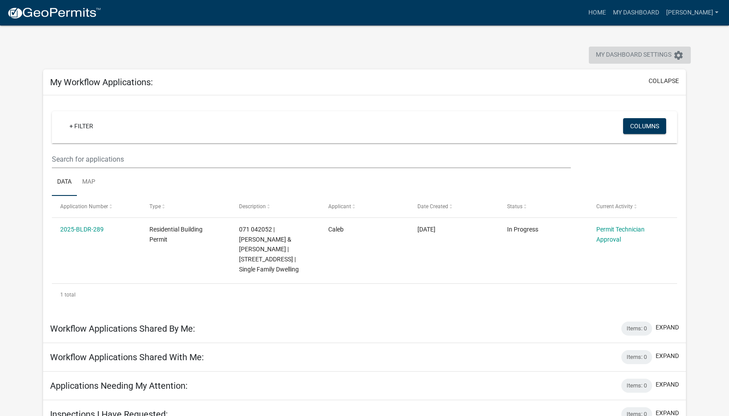
click at [675, 57] on icon "settings" at bounding box center [678, 55] width 11 height 11
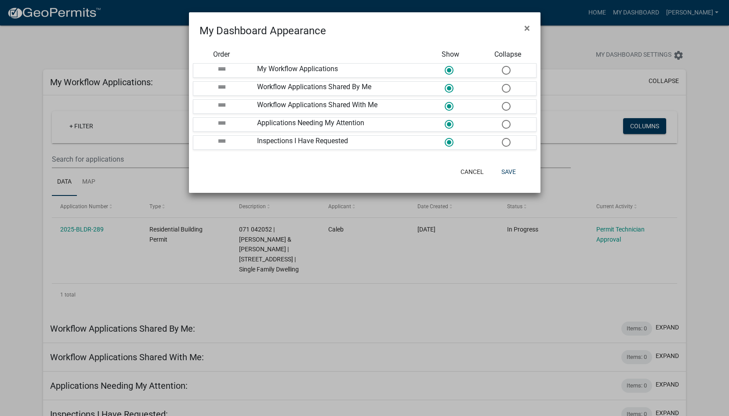
click at [668, 36] on ngb-modal-window "My Dashboard Appearance × Order Show Collapse drag_handle My Workflow Applicati…" at bounding box center [364, 208] width 729 height 416
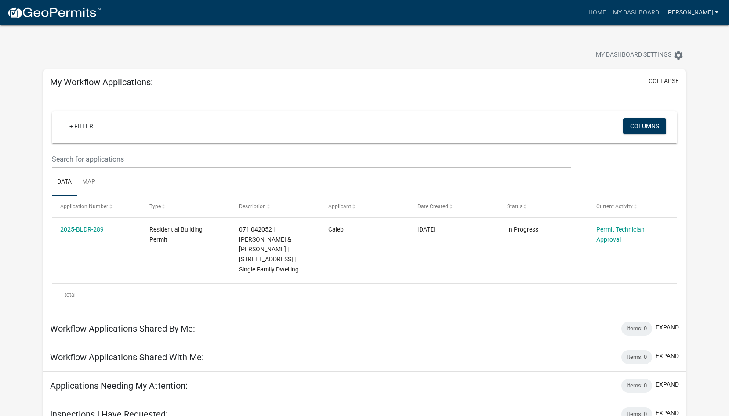
click at [703, 20] on link "[PERSON_NAME]" at bounding box center [692, 12] width 59 height 17
click at [650, 15] on link "My Dashboard" at bounding box center [636, 12] width 53 height 17
click at [603, 7] on link "Home" at bounding box center [597, 12] width 25 height 17
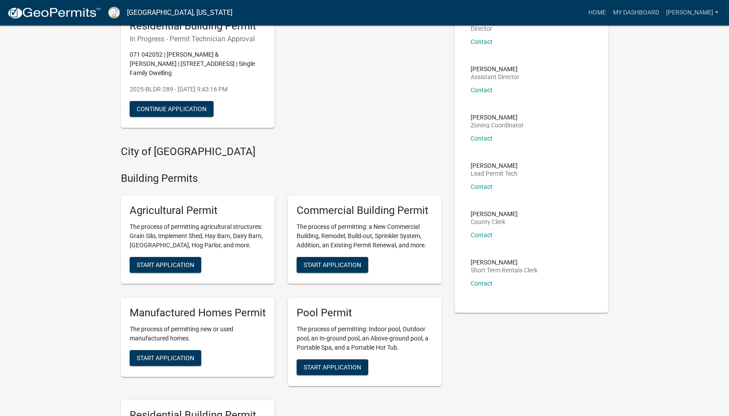
scroll to position [83, 0]
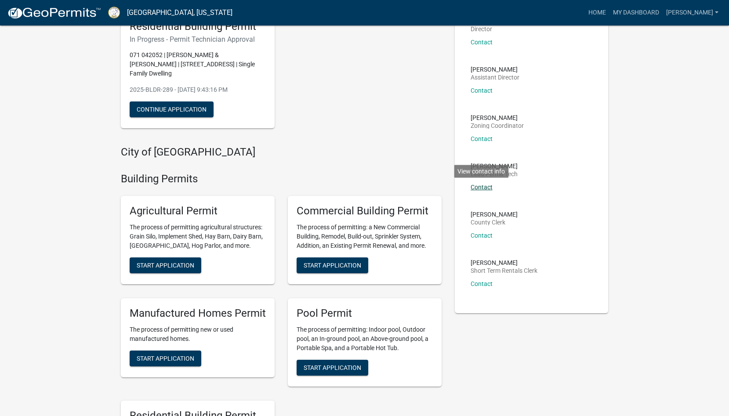
click at [480, 188] on link "Contact" at bounding box center [482, 187] width 22 height 7
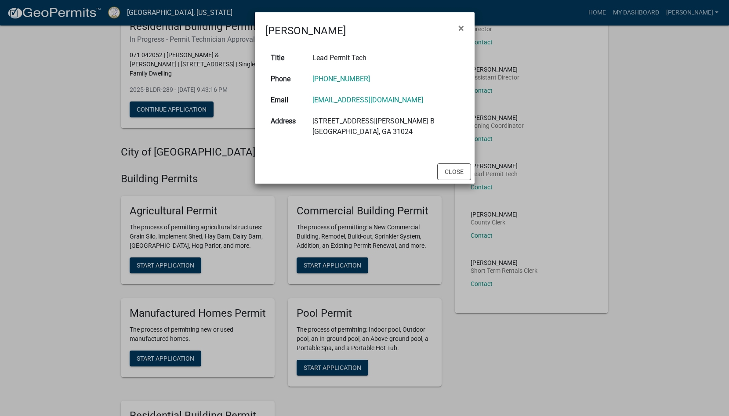
click at [289, 31] on h4 "Dorothy Evans" at bounding box center [305, 31] width 80 height 16
copy h4 "Dorothy"
drag, startPoint x: 425, startPoint y: 98, endPoint x: 319, endPoint y: 98, distance: 106.4
click at [319, 98] on td "devans@putnamcountyga.us" at bounding box center [385, 100] width 156 height 21
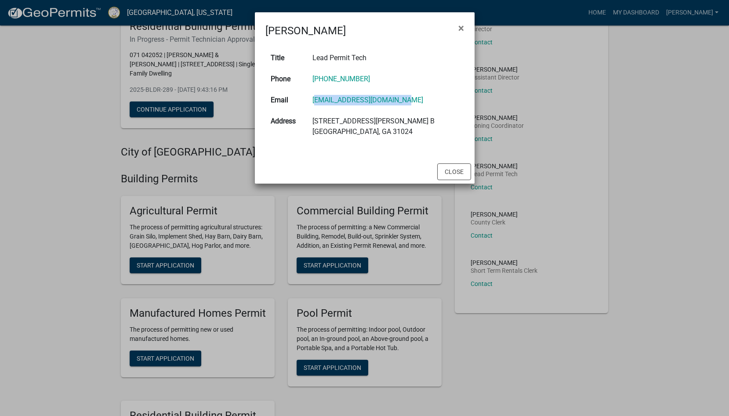
copy link "devans@putnamcountyga.us"
click at [436, 58] on td "Lead Permit Tech" at bounding box center [385, 57] width 156 height 21
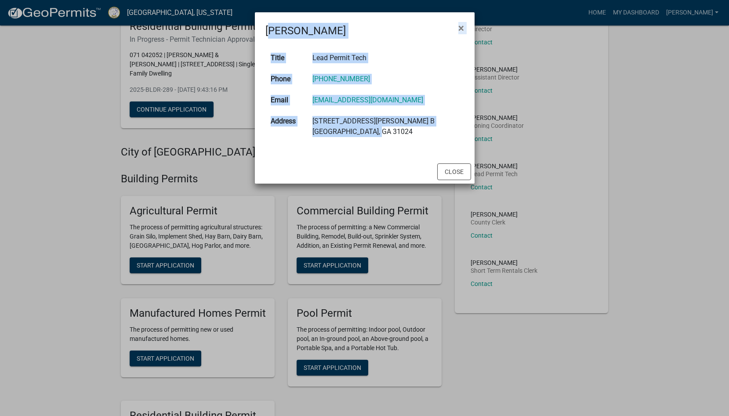
drag, startPoint x: 403, startPoint y: 139, endPoint x: 265, endPoint y: 30, distance: 176.1
click at [265, 30] on div "Dorothy Evans × Title Lead Permit Tech Phone 706-485-2776 Email devans@putnamco…" at bounding box center [365, 97] width 220 height 171
copy div "Dorothy Evans × Title Lead Permit Tech Phone 706-485-2776 Email devans@putnamco…"
